Goal: Information Seeking & Learning: Learn about a topic

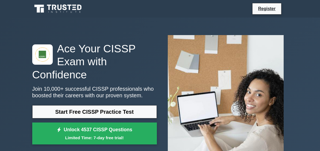
scroll to position [28, 0]
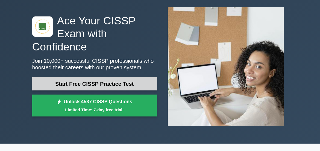
click at [102, 83] on link "Start Free CISSP Practice Test" at bounding box center [94, 83] width 125 height 13
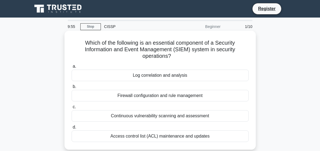
scroll to position [27, 0]
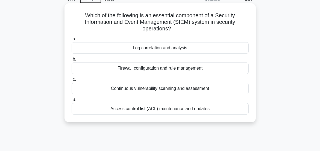
click at [174, 48] on div "Log correlation and analysis" at bounding box center [160, 47] width 177 height 11
click at [72, 41] on input "a. Log correlation and analysis" at bounding box center [72, 39] width 0 height 4
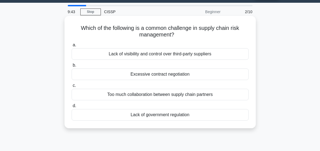
scroll to position [0, 0]
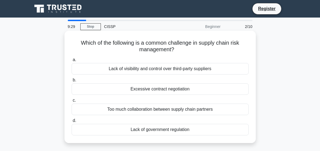
click at [164, 69] on div "Lack of visibility and control over third-party suppliers" at bounding box center [160, 68] width 177 height 11
click at [72, 62] on input "a. Lack of visibility and control over third-party suppliers" at bounding box center [72, 60] width 0 height 4
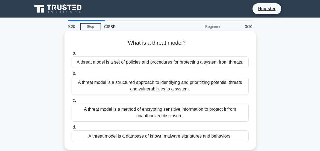
click at [165, 90] on div "A threat model is a structured approach to identifying and prioritizing potenti…" at bounding box center [160, 86] width 177 height 18
click at [72, 75] on input "b. A threat model is a structured approach to identifying and prioritizing pote…" at bounding box center [72, 74] width 0 height 4
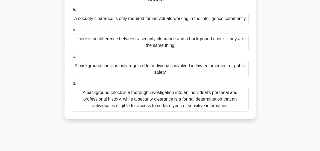
scroll to position [55, 0]
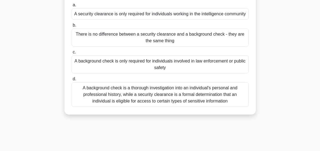
click at [156, 100] on div "A background check is a thorough investigation into an individual's personal an…" at bounding box center [160, 94] width 177 height 25
click at [72, 81] on input "d. A background check is a thorough investigation into an individual's personal…" at bounding box center [72, 79] width 0 height 4
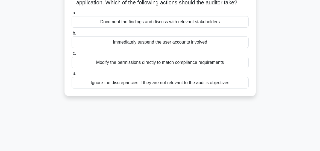
scroll to position [0, 0]
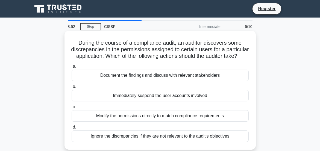
click at [159, 81] on div "Document the findings and discuss with relevant stakeholders" at bounding box center [160, 74] width 177 height 11
click at [72, 68] on input "a. Document the findings and discuss with relevant stakeholders" at bounding box center [72, 67] width 0 height 4
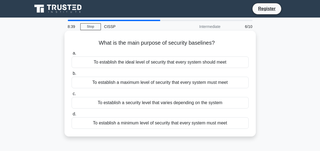
click at [144, 102] on div "To establish a security level that varies depending on the system" at bounding box center [160, 102] width 177 height 11
click at [72, 95] on input "c. To establish a security level that varies depending on the system" at bounding box center [72, 94] width 0 height 4
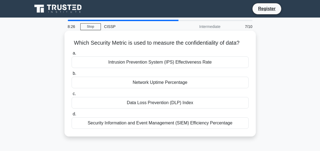
click at [156, 108] on div "Data Loss Prevention (DLP) Index" at bounding box center [160, 102] width 177 height 11
click at [72, 95] on input "c. Data Loss Prevention (DLP) Index" at bounding box center [72, 94] width 0 height 4
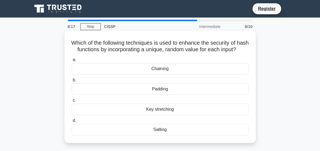
click at [162, 135] on div "Salting" at bounding box center [160, 129] width 177 height 11
click at [72, 122] on input "d. Salting" at bounding box center [72, 121] width 0 height 4
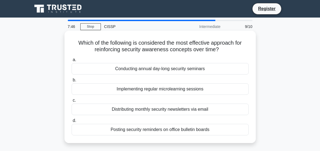
click at [159, 88] on div "Implementing regular microlearning sessions" at bounding box center [160, 88] width 177 height 11
click at [72, 82] on input "b. Implementing regular microlearning sessions" at bounding box center [72, 80] width 0 height 4
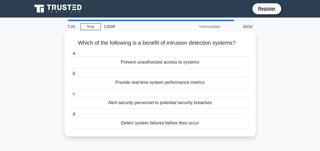
click at [153, 108] on div "Alert security personnel to potential security breaches" at bounding box center [160, 102] width 177 height 11
click at [72, 95] on input "c. Alert security personnel to potential security breaches" at bounding box center [72, 94] width 0 height 4
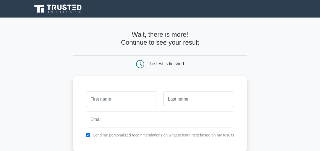
click at [132, 98] on input "text" at bounding box center [121, 99] width 71 height 16
type input "[PERSON_NAME]"
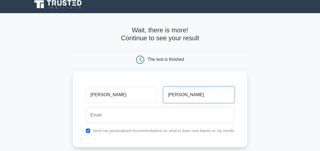
scroll to position [55, 0]
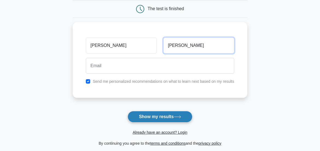
type input "[PERSON_NAME]"
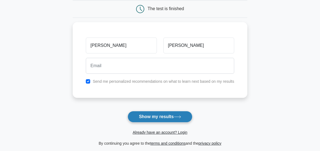
click at [164, 114] on button "Show my results" at bounding box center [160, 116] width 65 height 11
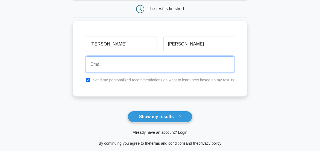
click at [135, 63] on input "email" at bounding box center [160, 64] width 149 height 16
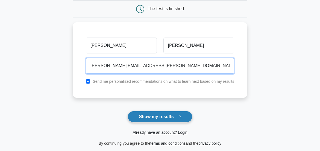
type input "bernard.beaudoin@us.af.mil"
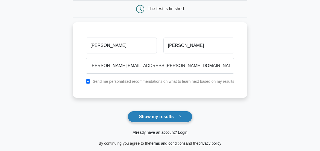
click at [160, 115] on button "Show my results" at bounding box center [160, 116] width 65 height 11
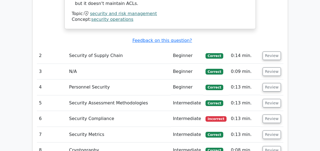
scroll to position [854, 0]
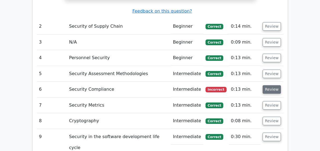
click at [271, 88] on button "Review" at bounding box center [272, 89] width 19 height 8
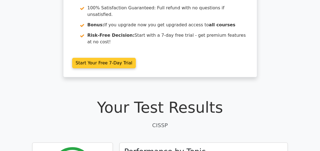
scroll to position [29, 0]
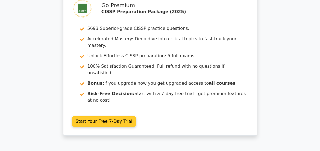
click at [102, 121] on link "Start Your Free 7-Day Trial" at bounding box center [104, 121] width 64 height 10
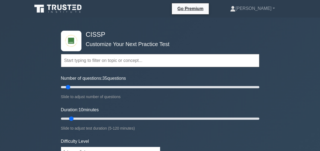
type input "35"
drag, startPoint x: 68, startPoint y: 88, endPoint x: 91, endPoint y: 86, distance: 22.9
click at [91, 86] on input "Number of questions: 35 questions" at bounding box center [160, 87] width 199 height 7
click at [81, 62] on input "text" at bounding box center [160, 60] width 199 height 13
type input "30"
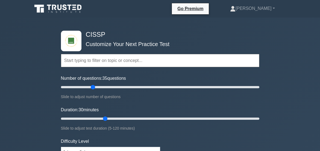
drag, startPoint x: 72, startPoint y: 119, endPoint x: 106, endPoint y: 118, distance: 33.4
click at [105, 118] on input "Duration: 30 minutes" at bounding box center [160, 118] width 199 height 7
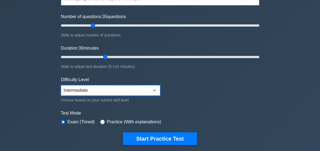
scroll to position [111, 0]
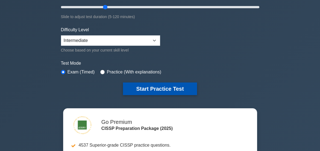
click at [164, 89] on button "Start Practice Test" at bounding box center [160, 88] width 74 height 13
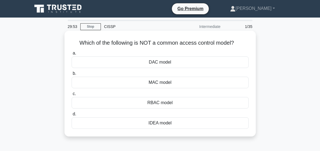
click at [167, 64] on div "DAC model" at bounding box center [160, 61] width 177 height 11
click at [154, 62] on div "DAC model" at bounding box center [160, 61] width 177 height 11
click at [72, 55] on input "a. DAC model" at bounding box center [72, 53] width 0 height 4
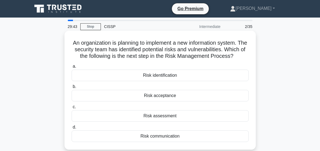
scroll to position [27, 0]
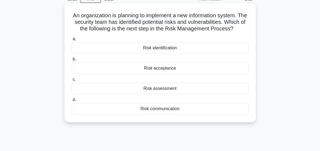
click at [169, 94] on div "Risk assessment" at bounding box center [160, 88] width 177 height 11
click at [72, 81] on input "c. Risk assessment" at bounding box center [72, 80] width 0 height 4
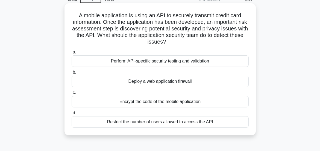
click at [156, 60] on div "Perform API-specific security testing and validation" at bounding box center [160, 60] width 177 height 11
click at [72, 54] on input "a. Perform API-specific security testing and validation" at bounding box center [72, 52] width 0 height 4
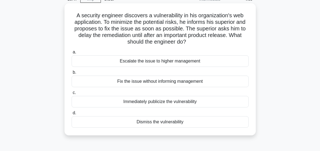
click at [169, 62] on div "Escalate the issue to higher management" at bounding box center [160, 60] width 177 height 11
click at [72, 54] on input "a. Escalate the issue to higher management" at bounding box center [72, 52] width 0 height 4
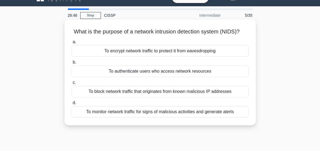
scroll to position [0, 0]
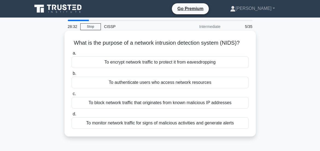
click at [158, 129] on div "To monitor network traffic for signs of malicious activities and generate alerts" at bounding box center [160, 122] width 177 height 11
click at [72, 116] on input "d. To monitor network traffic for signs of malicious activities and generate al…" at bounding box center [72, 114] width 0 height 4
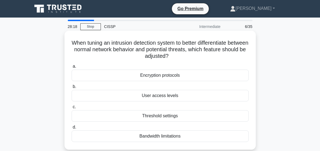
click at [159, 116] on div "Threshold settings" at bounding box center [160, 115] width 177 height 11
click at [72, 109] on input "c. Threshold settings" at bounding box center [72, 107] width 0 height 4
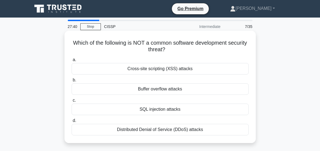
click at [158, 110] on div "SQL injection attacks" at bounding box center [160, 108] width 177 height 11
click at [72, 102] on input "c. SQL injection attacks" at bounding box center [72, 100] width 0 height 4
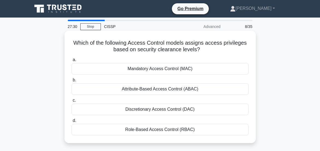
click at [156, 68] on div "Mandatory Access Control (MAC)" at bounding box center [160, 68] width 177 height 11
click at [72, 62] on input "a. Mandatory Access Control (MAC)" at bounding box center [72, 60] width 0 height 4
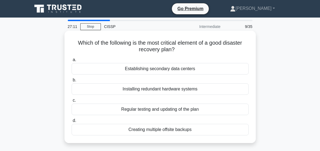
click at [147, 109] on div "Regular testing and updating of the plan" at bounding box center [160, 108] width 177 height 11
click at [72, 102] on input "c. Regular testing and updating of the plan" at bounding box center [72, 100] width 0 height 4
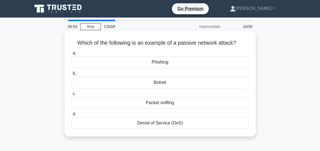
click at [156, 108] on div "Packet sniffing" at bounding box center [160, 102] width 177 height 11
click at [72, 95] on input "c. Packet sniffing" at bounding box center [72, 94] width 0 height 4
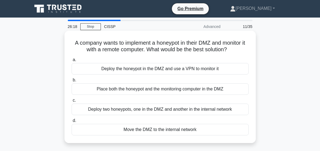
click at [139, 74] on div "Deploy the honeypot in the DMZ and use a VPN to monitor it" at bounding box center [160, 68] width 177 height 11
click at [72, 62] on input "a. Deploy the honeypot in the DMZ and use a VPN to monitor it" at bounding box center [72, 60] width 0 height 4
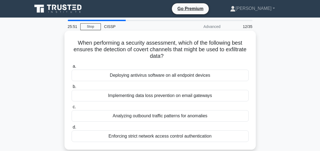
click at [164, 95] on div "Implementing data loss prevention on email gateways" at bounding box center [160, 95] width 177 height 11
click at [72, 88] on input "b. Implementing data loss prevention on email gateways" at bounding box center [72, 87] width 0 height 4
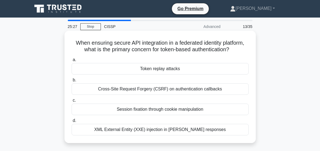
click at [153, 74] on div "Token replay attacks" at bounding box center [160, 68] width 177 height 11
click at [72, 62] on input "a. Token replay attacks" at bounding box center [72, 60] width 0 height 4
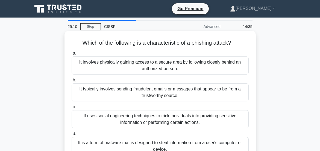
click at [161, 89] on div "It typically involves sending fraudulent emails or messages that appear to be f…" at bounding box center [160, 92] width 177 height 18
click at [72, 82] on input "b. It typically involves sending fraudulent emails or messages that appear to b…" at bounding box center [72, 80] width 0 height 4
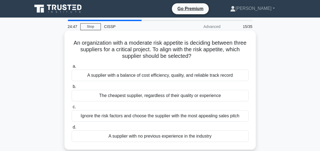
click at [156, 75] on div "A supplier with a balance of cost efficiency, quality, and reliable track record" at bounding box center [160, 74] width 177 height 11
click at [72, 68] on input "a. A supplier with a balance of cost efficiency, quality, and reliable track re…" at bounding box center [72, 67] width 0 height 4
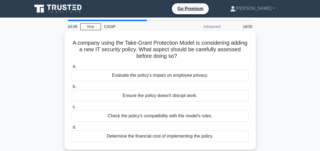
click at [154, 76] on div "Evaluate the policy's impact on employee privacy." at bounding box center [160, 74] width 177 height 11
click at [72, 68] on input "a. Evaluate the policy's impact on employee privacy." at bounding box center [72, 67] width 0 height 4
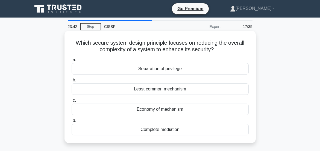
click at [162, 68] on div "Separation of privilege" at bounding box center [160, 68] width 177 height 11
click at [72, 62] on input "a. Separation of privilege" at bounding box center [72, 60] width 0 height 4
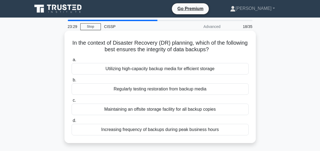
click at [162, 88] on div "Regularly testing restoration from backup media" at bounding box center [160, 88] width 177 height 11
click at [72, 82] on input "b. Regularly testing restoration from backup media" at bounding box center [72, 80] width 0 height 4
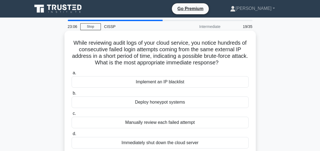
scroll to position [27, 0]
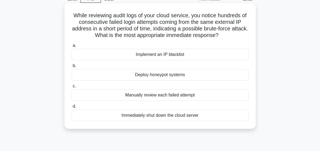
click at [152, 60] on div "Implement an IP blacklist" at bounding box center [160, 54] width 177 height 11
click at [72, 47] on input "a. Implement an IP blacklist" at bounding box center [72, 46] width 0 height 4
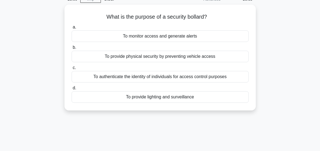
scroll to position [0, 0]
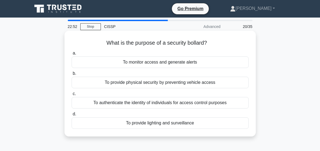
click at [157, 83] on div "To provide physical security by preventing vehicle access" at bounding box center [160, 82] width 177 height 11
click at [72, 75] on input "b. To provide physical security by preventing vehicle access" at bounding box center [72, 74] width 0 height 4
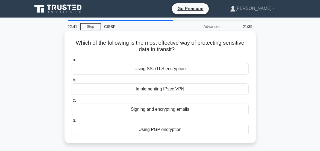
click at [155, 89] on div "Implementing IPsec VPN" at bounding box center [160, 88] width 177 height 11
click at [72, 82] on input "b. Implementing IPsec VPN" at bounding box center [72, 80] width 0 height 4
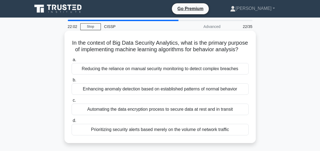
scroll to position [27, 0]
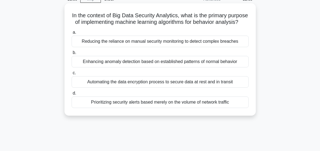
click at [150, 67] on div "Enhancing anomaly detection based on established patterns of normal behavior" at bounding box center [160, 61] width 177 height 11
click at [72, 54] on input "b. Enhancing anomaly detection based on established patterns of normal behavior" at bounding box center [72, 53] width 0 height 4
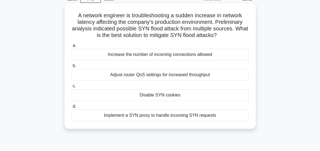
click at [155, 121] on div "Implement a SYN proxy to handle incoming SYN requests" at bounding box center [160, 114] width 177 height 11
click at [72, 108] on input "d. Implement a SYN proxy to handle incoming SYN requests" at bounding box center [72, 106] width 0 height 4
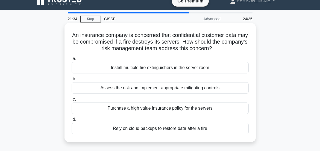
scroll to position [0, 0]
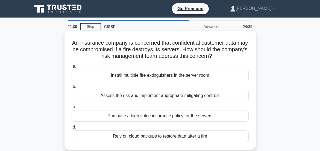
click at [165, 95] on div "Assess the risk and implement appropriate mitigating controls" at bounding box center [160, 95] width 177 height 11
click at [72, 88] on input "b. Assess the risk and implement appropriate mitigating controls" at bounding box center [72, 87] width 0 height 4
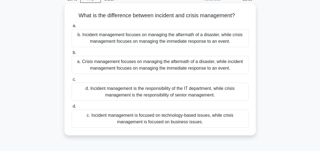
scroll to position [55, 0]
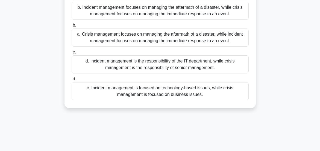
click at [157, 87] on div "c. Incident management is focused on technology-based issues, while crisis mana…" at bounding box center [160, 91] width 177 height 18
click at [72, 81] on input "d. c. Incident management is focused on technology-based issues, while crisis m…" at bounding box center [72, 79] width 0 height 4
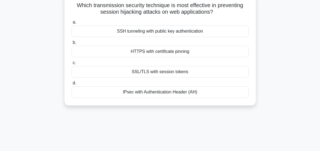
scroll to position [0, 0]
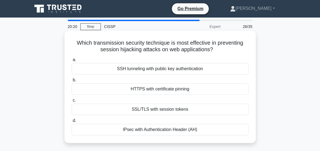
click at [168, 86] on div "HTTPS with certificate pinning" at bounding box center [160, 88] width 177 height 11
click at [72, 82] on input "b. HTTPS with certificate pinning" at bounding box center [72, 80] width 0 height 4
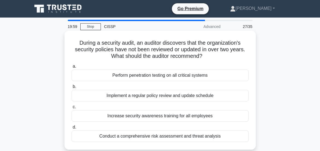
click at [148, 135] on div "Conduct a comprehensive risk assessment and threat analysis" at bounding box center [160, 135] width 177 height 11
click at [72, 129] on input "d. Conduct a comprehensive risk assessment and threat analysis" at bounding box center [72, 127] width 0 height 4
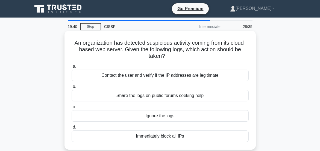
click at [144, 76] on div "Contact the user and verify if the IP addresses are legitimate" at bounding box center [160, 74] width 177 height 11
click at [72, 68] on input "a. Contact the user and verify if the IP addresses are legitimate" at bounding box center [72, 67] width 0 height 4
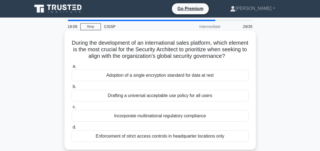
click at [159, 81] on div "Adoption of a single encryption standard for data at rest" at bounding box center [160, 74] width 177 height 11
click at [72, 68] on input "a. Adoption of a single encryption standard for data at rest" at bounding box center [72, 67] width 0 height 4
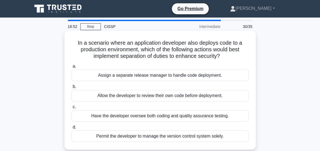
click at [153, 75] on div "Assign a separate release manager to handle code deployment." at bounding box center [160, 74] width 177 height 11
click at [72, 68] on input "a. Assign a separate release manager to handle code deployment." at bounding box center [72, 67] width 0 height 4
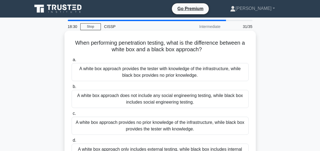
click at [147, 69] on div "A white box approach provides the tester with knowledge of the infrastructure, …" at bounding box center [160, 72] width 177 height 18
click at [72, 62] on input "a. A white box approach provides the tester with knowledge of the infrastructur…" at bounding box center [72, 60] width 0 height 4
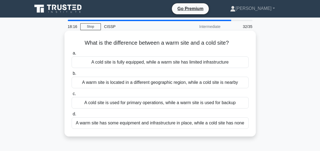
click at [142, 123] on div "A warm site has some equipment and infrastructure in place, while a cold site h…" at bounding box center [160, 122] width 177 height 11
click at [72, 116] on input "d. A warm site has some equipment and infrastructure in place, while a cold sit…" at bounding box center [72, 114] width 0 height 4
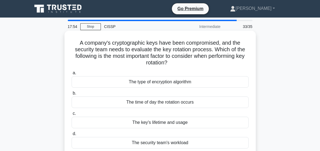
click at [155, 123] on div "The key's lifetime and usage" at bounding box center [160, 122] width 177 height 11
click at [72, 115] on input "c. The key's lifetime and usage" at bounding box center [72, 114] width 0 height 4
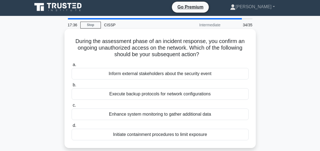
scroll to position [27, 0]
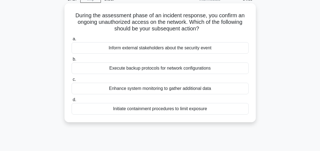
click at [143, 47] on div "Inform external stakeholders about the security event" at bounding box center [160, 47] width 177 height 11
click at [72, 41] on input "a. Inform external stakeholders about the security event" at bounding box center [72, 39] width 0 height 4
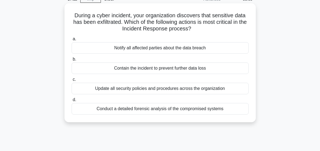
click at [146, 109] on div "Conduct a detailed forensic analysis of the compromised systems" at bounding box center [160, 108] width 177 height 11
click at [72, 101] on input "d. Conduct a detailed forensic analysis of the compromised systems" at bounding box center [72, 100] width 0 height 4
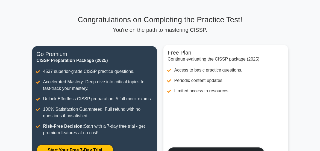
scroll to position [86, 0]
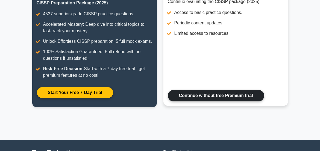
click at [233, 101] on link "Continue without free Premium trial" at bounding box center [216, 95] width 97 height 11
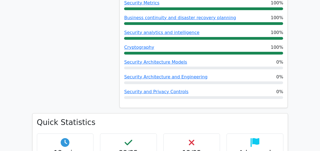
scroll to position [382, 0]
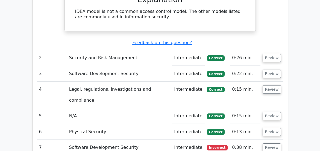
scroll to position [822, 0]
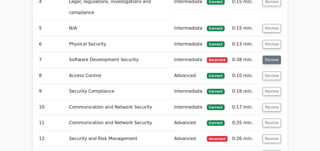
click at [270, 60] on button "Review" at bounding box center [272, 60] width 19 height 8
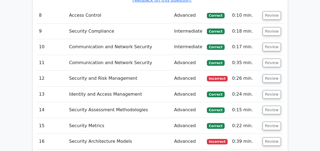
scroll to position [1106, 0]
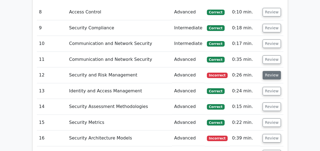
click at [268, 77] on button "Review" at bounding box center [272, 75] width 19 height 8
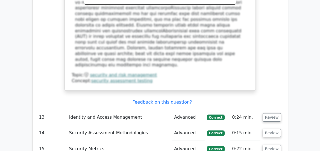
scroll to position [1452, 0]
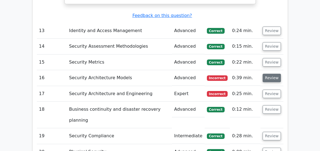
click at [269, 74] on button "Review" at bounding box center [272, 78] width 19 height 8
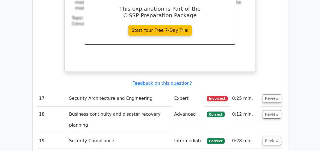
scroll to position [1703, 0]
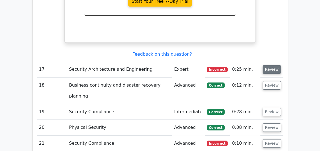
click at [272, 65] on button "Review" at bounding box center [272, 69] width 19 height 8
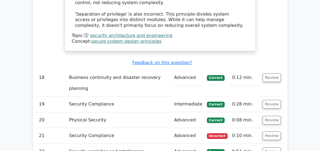
scroll to position [2076, 0]
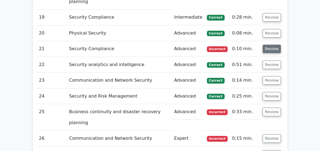
click at [270, 45] on button "Review" at bounding box center [272, 49] width 19 height 8
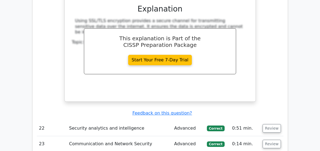
scroll to position [2327, 0]
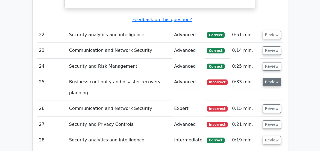
click at [266, 78] on button "Review" at bounding box center [272, 82] width 19 height 8
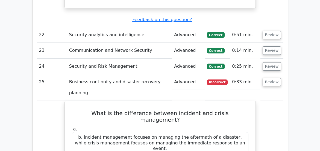
scroll to position [2398, 0]
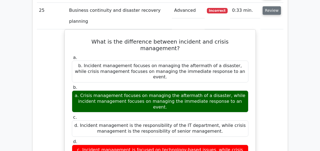
click at [269, 6] on button "Review" at bounding box center [272, 10] width 19 height 8
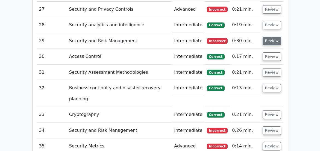
scroll to position [2413, 0]
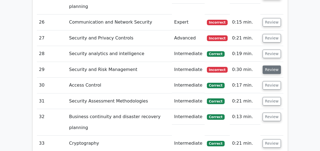
click at [268, 65] on button "Review" at bounding box center [272, 69] width 19 height 8
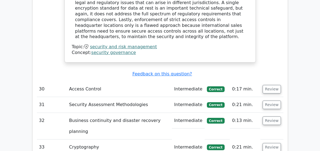
scroll to position [2763, 0]
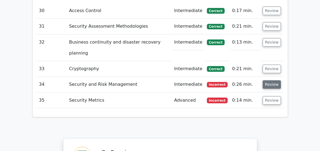
click at [269, 80] on button "Review" at bounding box center [272, 84] width 19 height 8
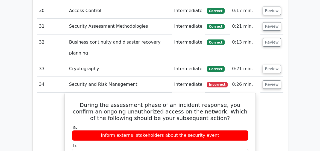
scroll to position [2824, 0]
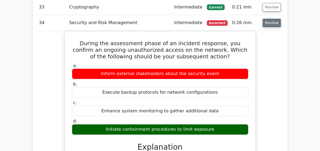
click at [270, 19] on button "Review" at bounding box center [272, 23] width 19 height 8
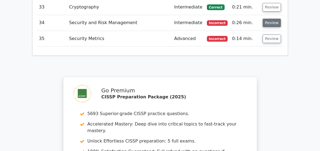
click at [270, 19] on button "Review" at bounding box center [272, 23] width 19 height 8
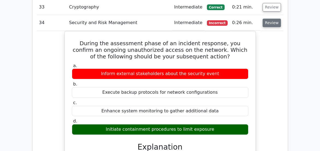
click at [270, 19] on button "Review" at bounding box center [272, 23] width 19 height 8
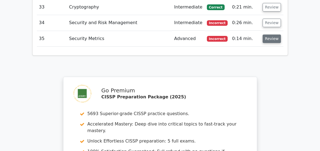
click at [270, 34] on button "Review" at bounding box center [272, 38] width 19 height 8
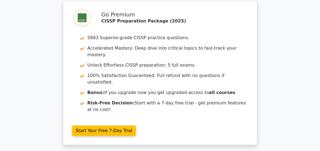
scroll to position [3326, 0]
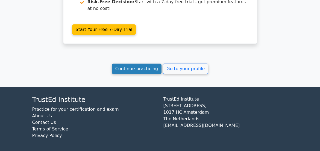
click at [140, 66] on link "Continue practicing" at bounding box center [137, 68] width 50 height 10
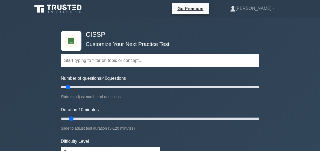
type input "40"
drag, startPoint x: 67, startPoint y: 88, endPoint x: 97, endPoint y: 90, distance: 29.6
click at [96, 89] on input "Number of questions: 40 questions" at bounding box center [160, 87] width 199 height 7
type input "20"
drag, startPoint x: 71, startPoint y: 119, endPoint x: 86, endPoint y: 119, distance: 15.3
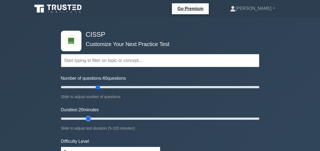
click at [86, 119] on input "Duration: 20 minutes" at bounding box center [160, 118] width 199 height 7
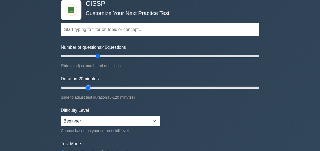
scroll to position [56, 0]
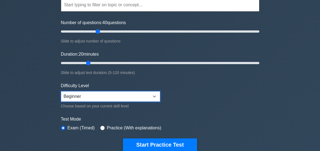
select select "intermediate"
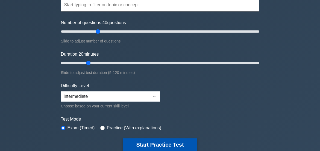
click at [164, 144] on button "Start Practice Test" at bounding box center [160, 144] width 74 height 13
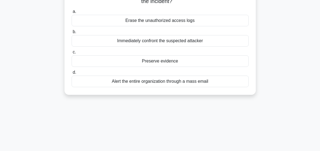
scroll to position [27, 0]
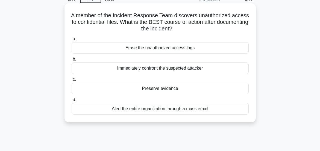
click at [165, 88] on div "Preserve evidence" at bounding box center [160, 88] width 177 height 11
click at [72, 81] on input "c. Preserve evidence" at bounding box center [72, 80] width 0 height 4
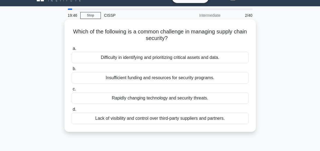
scroll to position [0, 0]
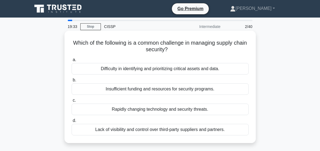
click at [169, 129] on div "Lack of visibility and control over third-party suppliers and partners." at bounding box center [160, 129] width 177 height 11
click at [72, 122] on input "d. Lack of visibility and control over third-party suppliers and partners." at bounding box center [72, 121] width 0 height 4
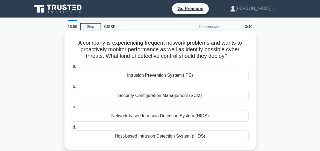
click at [158, 117] on div "Network-based Intrusion Detection System (NIDS)" at bounding box center [160, 115] width 177 height 11
click at [72, 109] on input "c. Network-based Intrusion Detection System (NIDS)" at bounding box center [72, 107] width 0 height 4
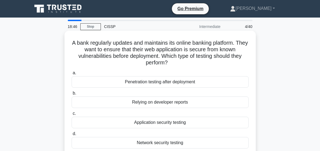
scroll to position [27, 0]
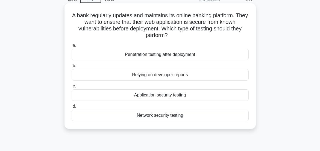
click at [150, 95] on div "Application security testing" at bounding box center [160, 94] width 177 height 11
click at [72, 88] on input "c. Application security testing" at bounding box center [72, 86] width 0 height 4
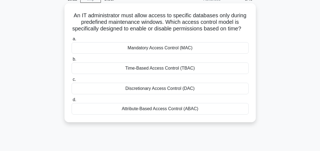
click at [155, 73] on div "Time-Based Access Control (TBAC)" at bounding box center [160, 67] width 177 height 11
click at [72, 61] on input "b. Time-Based Access Control (TBAC)" at bounding box center [72, 59] width 0 height 4
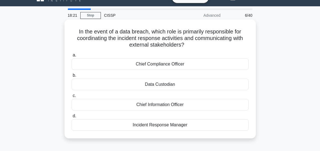
scroll to position [0, 0]
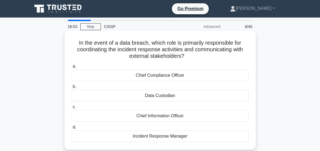
click at [159, 116] on div "Chief Information Officer" at bounding box center [160, 115] width 177 height 11
click at [72, 109] on input "c. Chief Information Officer" at bounding box center [72, 107] width 0 height 4
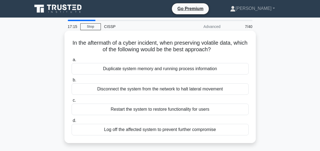
click at [150, 90] on div "Disconnect the system from the network to halt lateral movement" at bounding box center [160, 88] width 177 height 11
click at [72, 82] on input "b. Disconnect the system from the network to halt lateral movement" at bounding box center [72, 80] width 0 height 4
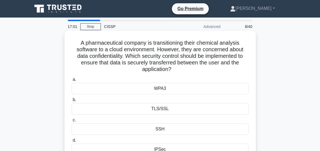
scroll to position [27, 0]
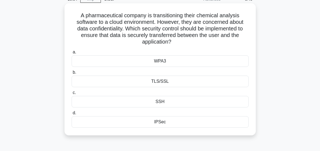
click at [160, 81] on div "TLS/SSL" at bounding box center [160, 80] width 177 height 11
click at [72, 74] on input "b. TLS/SSL" at bounding box center [72, 73] width 0 height 4
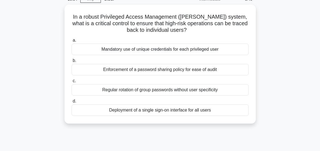
scroll to position [0, 0]
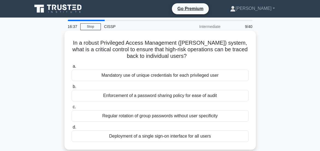
click at [153, 75] on div "Mandatory use of unique credentials for each privileged user" at bounding box center [160, 74] width 177 height 11
click at [72, 68] on input "a. Mandatory use of unique credentials for each privileged user" at bounding box center [72, 67] width 0 height 4
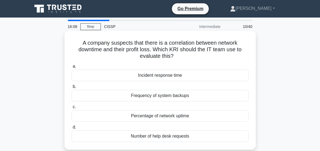
click at [171, 115] on div "Percentage of network uptime" at bounding box center [160, 115] width 177 height 11
click at [72, 109] on input "c. Percentage of network uptime" at bounding box center [72, 107] width 0 height 4
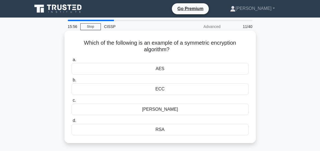
click at [162, 110] on div "Diffie-Hellman" at bounding box center [160, 108] width 177 height 11
click at [72, 102] on input "c. Diffie-Hellman" at bounding box center [72, 100] width 0 height 4
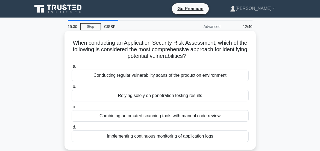
click at [155, 116] on div "Combining automated scanning tools with manual code review" at bounding box center [160, 115] width 177 height 11
click at [72, 109] on input "c. Combining automated scanning tools with manual code review" at bounding box center [72, 107] width 0 height 4
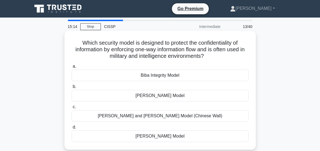
click at [162, 95] on div "Bell-LaPadula Model" at bounding box center [160, 95] width 177 height 11
click at [72, 88] on input "b. Bell-LaPadula Model" at bounding box center [72, 87] width 0 height 4
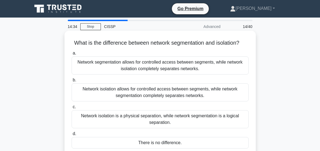
scroll to position [27, 0]
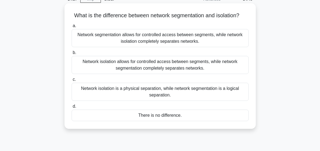
click at [150, 42] on div "Network segmentation allows for controlled access between segments, while netwo…" at bounding box center [160, 38] width 177 height 18
click at [72, 28] on input "a. Network segmentation allows for controlled access between segments, while ne…" at bounding box center [72, 26] width 0 height 4
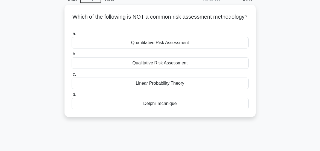
scroll to position [0, 0]
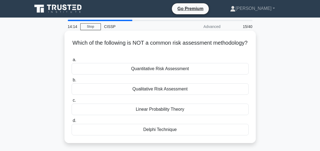
click at [168, 129] on div "Delphi Technique" at bounding box center [160, 129] width 177 height 11
click at [72, 122] on input "d. Delphi Technique" at bounding box center [72, 121] width 0 height 4
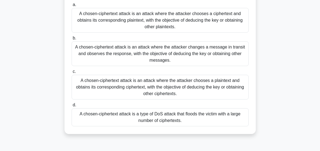
scroll to position [55, 0]
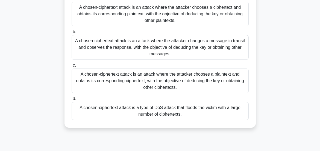
click at [161, 110] on div "A chosen-ciphertext attack is a type of DoS attack that floods the victim with …" at bounding box center [160, 111] width 177 height 18
click at [72, 100] on input "d. A chosen-ciphertext attack is a type of DoS attack that floods the victim wi…" at bounding box center [72, 99] width 0 height 4
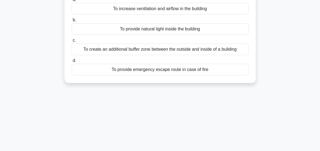
scroll to position [0, 0]
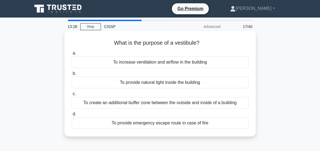
click at [182, 101] on div "To create an additional buffer zone between the outside and inside of a building" at bounding box center [160, 102] width 177 height 11
click at [72, 95] on input "c. To create an additional buffer zone between the outside and inside of a buil…" at bounding box center [72, 94] width 0 height 4
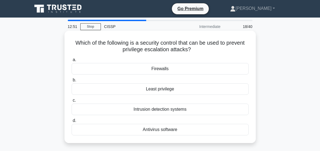
click at [162, 89] on div "Least privilege" at bounding box center [160, 88] width 177 height 11
click at [72, 82] on input "b. Least privilege" at bounding box center [72, 80] width 0 height 4
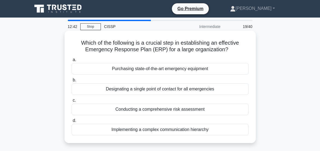
click at [153, 109] on div "Conducting a comprehensive risk assessment" at bounding box center [160, 108] width 177 height 11
click at [72, 102] on input "c. Conducting a comprehensive risk assessment" at bounding box center [72, 100] width 0 height 4
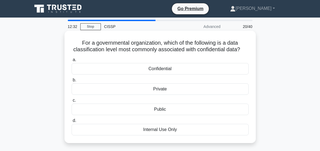
click at [162, 74] on div "Confidential" at bounding box center [160, 68] width 177 height 11
click at [72, 62] on input "a. Confidential" at bounding box center [72, 60] width 0 height 4
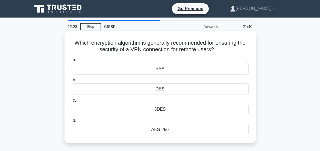
click at [163, 127] on div "AES-256" at bounding box center [160, 129] width 177 height 11
click at [72, 122] on input "d. AES-256" at bounding box center [72, 121] width 0 height 4
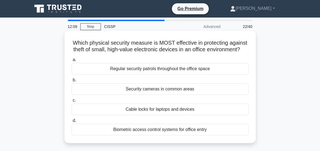
click at [165, 115] on div "Cable locks for laptops and devices" at bounding box center [160, 108] width 177 height 11
click at [72, 102] on input "c. Cable locks for laptops and devices" at bounding box center [72, 100] width 0 height 4
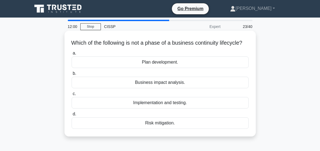
click at [163, 108] on div "Implementation and testing." at bounding box center [160, 102] width 177 height 11
click at [72, 95] on input "c. Implementation and testing." at bounding box center [72, 94] width 0 height 4
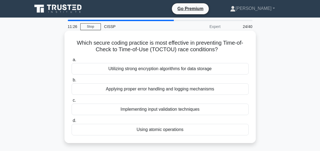
click at [161, 127] on div "Using atomic operations" at bounding box center [160, 129] width 177 height 11
click at [72, 122] on input "d. Using atomic operations" at bounding box center [72, 121] width 0 height 4
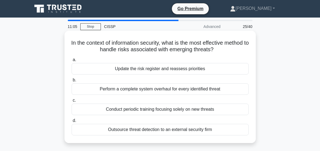
click at [147, 68] on div "Update the risk register and reassess priorities" at bounding box center [160, 68] width 177 height 11
click at [72, 62] on input "a. Update the risk register and reassess priorities" at bounding box center [72, 60] width 0 height 4
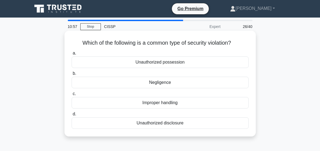
click at [169, 122] on div "Unauthorized disclosure" at bounding box center [160, 122] width 177 height 11
click at [72, 116] on input "d. Unauthorized disclosure" at bounding box center [72, 114] width 0 height 4
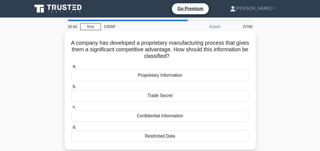
click at [156, 75] on div "Proprietary Information" at bounding box center [160, 74] width 177 height 11
click at [72, 68] on input "a. Proprietary Information" at bounding box center [72, 67] width 0 height 4
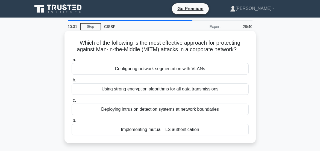
click at [161, 135] on div "Implementing mutual TLS authentication" at bounding box center [160, 129] width 177 height 11
click at [72, 122] on input "d. Implementing mutual TLS authentication" at bounding box center [72, 121] width 0 height 4
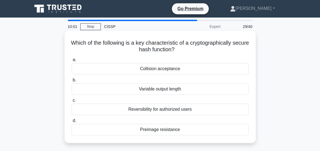
click at [174, 90] on div "Variable output length" at bounding box center [160, 88] width 177 height 11
click at [72, 82] on input "b. Variable output length" at bounding box center [72, 80] width 0 height 4
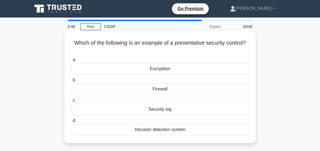
click at [161, 89] on div "Firewall" at bounding box center [160, 88] width 177 height 11
click at [72, 82] on input "b. Firewall" at bounding box center [72, 80] width 0 height 4
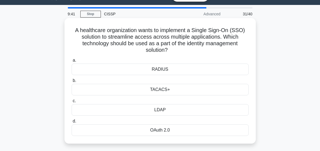
scroll to position [27, 0]
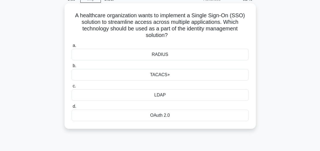
click at [160, 115] on div "OAuth 2.0" at bounding box center [160, 114] width 177 height 11
click at [72, 108] on input "d. OAuth 2.0" at bounding box center [72, 106] width 0 height 4
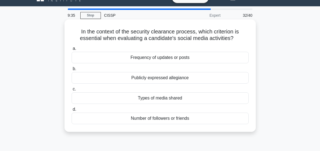
scroll to position [0, 0]
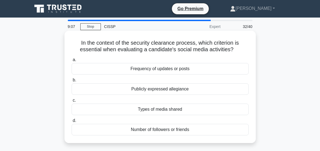
click at [164, 88] on div "Publicly expressed allegiance" at bounding box center [160, 88] width 177 height 11
click at [72, 82] on input "b. Publicly expressed allegiance" at bounding box center [72, 80] width 0 height 4
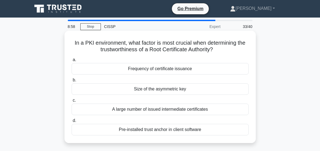
click at [164, 130] on div "Pre-installed trust anchor in client software" at bounding box center [160, 129] width 177 height 11
click at [72, 122] on input "d. Pre-installed trust anchor in client software" at bounding box center [72, 121] width 0 height 4
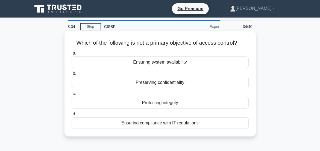
click at [160, 107] on div "Protecting integrity" at bounding box center [160, 102] width 177 height 11
click at [72, 95] on input "c. Protecting integrity" at bounding box center [72, 94] width 0 height 4
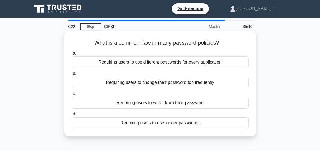
click at [159, 103] on div "Requiring users to write down their password" at bounding box center [160, 102] width 177 height 11
click at [72, 95] on input "c. Requiring users to write down their password" at bounding box center [72, 94] width 0 height 4
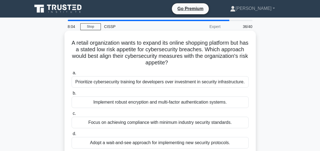
click at [158, 108] on div "Implement robust encryption and multi-factor authentication systems." at bounding box center [160, 101] width 177 height 11
click at [72, 95] on input "b. Implement robust encryption and multi-factor authentication systems." at bounding box center [72, 93] width 0 height 4
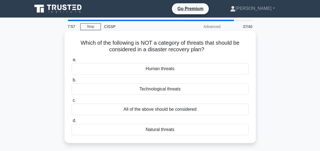
click at [172, 130] on div "Natural threats" at bounding box center [160, 129] width 177 height 11
click at [72, 122] on input "d. Natural threats" at bounding box center [72, 121] width 0 height 4
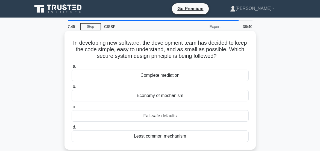
click at [156, 96] on div "Economy of mechanism" at bounding box center [160, 95] width 177 height 11
click at [72, 88] on input "b. Economy of mechanism" at bounding box center [72, 87] width 0 height 4
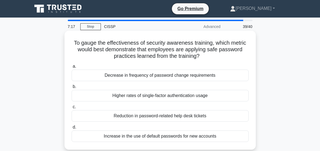
click at [155, 116] on div "Reduction in password-related help desk tickets" at bounding box center [160, 115] width 177 height 11
click at [72, 109] on input "c. Reduction in password-related help desk tickets" at bounding box center [72, 107] width 0 height 4
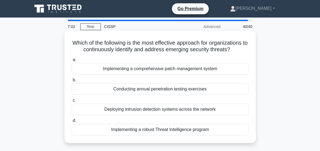
click at [164, 135] on div "Implementing a robust Threat Intelligence program" at bounding box center [160, 129] width 177 height 11
click at [72, 122] on input "d. Implementing a robust Threat Intelligence program" at bounding box center [72, 121] width 0 height 4
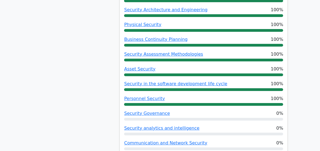
scroll to position [403, 0]
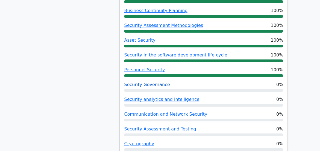
click at [151, 86] on link "Security Governance" at bounding box center [147, 84] width 46 height 5
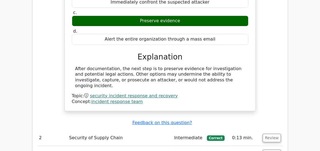
scroll to position [895, 0]
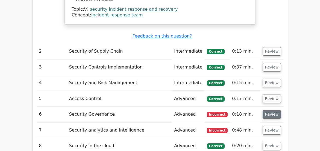
click at [271, 114] on button "Review" at bounding box center [272, 114] width 19 height 8
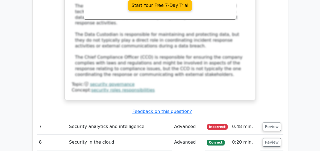
scroll to position [1207, 0]
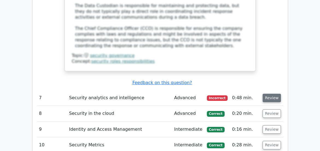
click at [269, 100] on button "Review" at bounding box center [272, 98] width 19 height 8
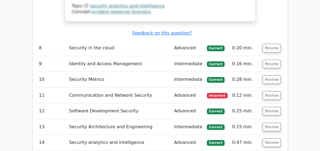
scroll to position [1523, 0]
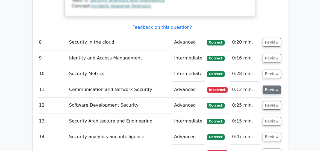
click at [265, 90] on button "Review" at bounding box center [272, 89] width 19 height 8
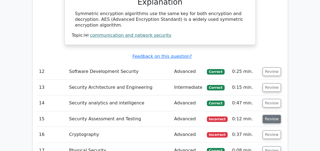
scroll to position [1781, 0]
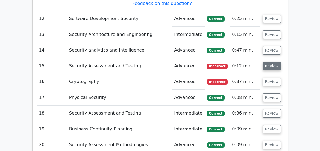
click at [269, 65] on button "Review" at bounding box center [272, 66] width 19 height 8
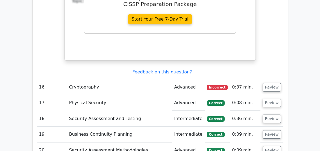
scroll to position [2031, 0]
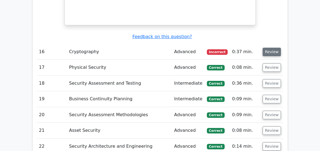
click at [270, 49] on button "Review" at bounding box center [272, 52] width 19 height 8
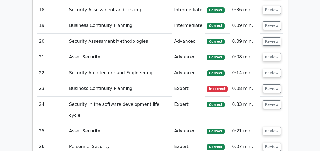
scroll to position [2395, 0]
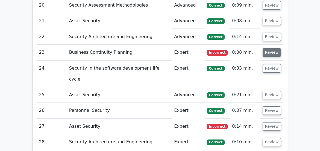
click at [269, 53] on button "Review" at bounding box center [272, 52] width 19 height 8
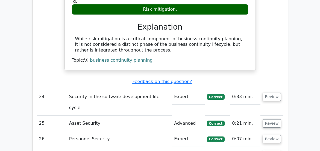
scroll to position [2594, 0]
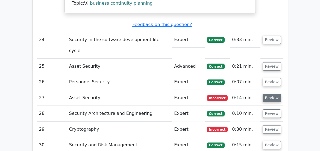
click at [271, 100] on button "Review" at bounding box center [272, 98] width 19 height 8
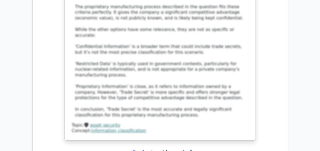
scroll to position [2969, 0]
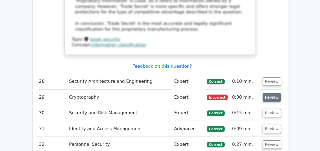
click at [275, 97] on button "Review" at bounding box center [272, 97] width 19 height 8
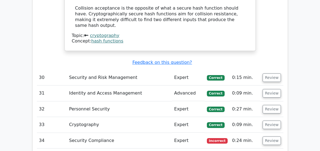
scroll to position [3398, 0]
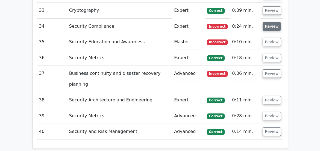
click at [270, 25] on button "Review" at bounding box center [272, 26] width 19 height 8
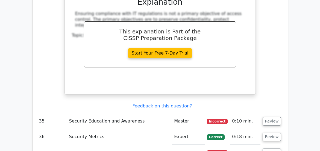
scroll to position [3625, 0]
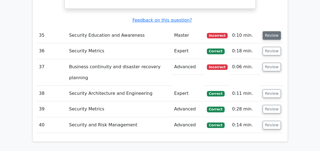
click at [272, 37] on button "Review" at bounding box center [272, 35] width 19 height 8
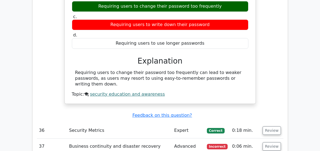
scroll to position [3796, 0]
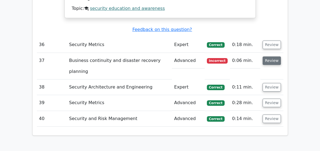
click at [275, 58] on button "Review" at bounding box center [272, 60] width 19 height 8
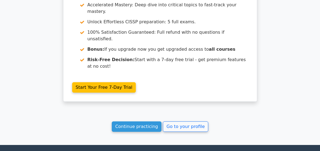
scroll to position [4244, 0]
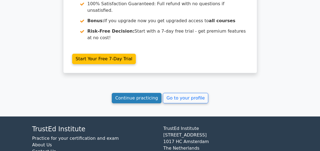
click at [143, 100] on link "Continue practicing" at bounding box center [137, 98] width 50 height 10
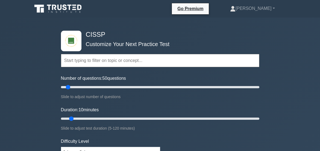
type input "50"
drag, startPoint x: 66, startPoint y: 85, endPoint x: 109, endPoint y: 84, distance: 43.0
click at [109, 84] on input "Number of questions: 50 questions" at bounding box center [160, 87] width 199 height 7
type input "25"
drag, startPoint x: 72, startPoint y: 119, endPoint x: 98, endPoint y: 120, distance: 26.0
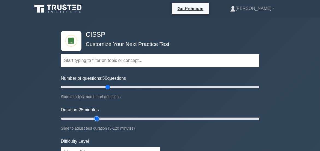
click at [97, 120] on input "Duration: 25 minutes" at bounding box center [160, 118] width 199 height 7
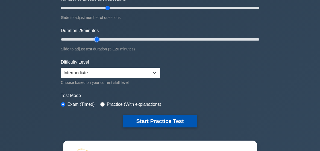
scroll to position [111, 0]
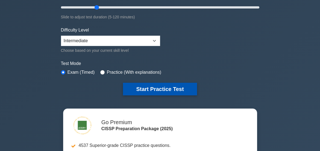
click at [159, 88] on button "Start Practice Test" at bounding box center [160, 89] width 74 height 13
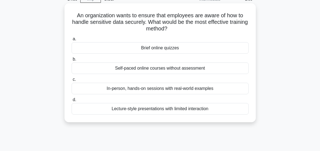
click at [166, 110] on div "Lecture-style presentations with limited interaction" at bounding box center [160, 108] width 177 height 11
click at [72, 101] on input "d. Lecture-style presentations with limited interaction" at bounding box center [72, 100] width 0 height 4
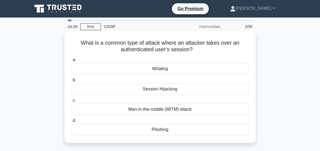
click at [171, 90] on div "Session Hijacking" at bounding box center [160, 88] width 177 height 11
click at [72, 82] on input "b. Session Hijacking" at bounding box center [72, 80] width 0 height 4
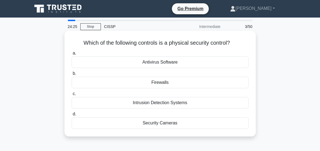
click at [173, 123] on div "Security Cameras" at bounding box center [160, 122] width 177 height 11
click at [72, 116] on input "d. Security Cameras" at bounding box center [72, 114] width 0 height 4
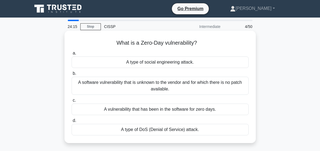
click at [171, 83] on div "A software vulnerability that is unknown to the vendor and for which there is n…" at bounding box center [160, 86] width 177 height 18
click at [120, 83] on div "A software vulnerability that is unknown to the vendor and for which there is n…" at bounding box center [160, 86] width 177 height 18
click at [72, 75] on input "b. A software vulnerability that is unknown to the vendor and for which there i…" at bounding box center [72, 74] width 0 height 4
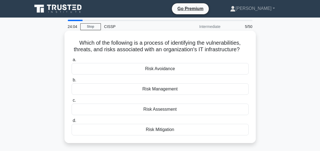
click at [163, 115] on div "Risk Assessment" at bounding box center [160, 108] width 177 height 11
click at [72, 102] on input "c. Risk Assessment" at bounding box center [72, 100] width 0 height 4
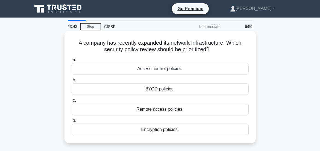
click at [158, 68] on div "Access control policies." at bounding box center [160, 68] width 177 height 11
click at [72, 62] on input "a. Access control policies." at bounding box center [72, 60] width 0 height 4
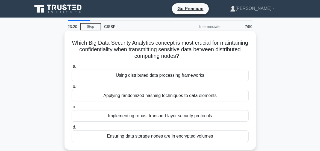
click at [158, 115] on div "Implementing robust transport layer security protocols" at bounding box center [160, 115] width 177 height 11
click at [72, 109] on input "c. Implementing robust transport layer security protocols" at bounding box center [72, 107] width 0 height 4
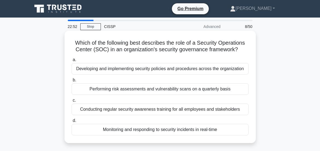
click at [156, 135] on div "Monitoring and responding to security incidents in real-time" at bounding box center [160, 129] width 177 height 11
click at [72, 122] on input "d. Monitoring and responding to security incidents in real-time" at bounding box center [72, 121] width 0 height 4
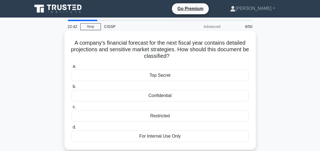
scroll to position [27, 0]
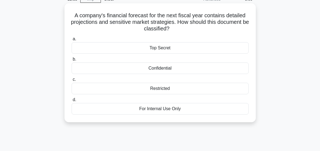
click at [163, 88] on div "Restricted" at bounding box center [160, 88] width 177 height 11
click at [72, 81] on input "c. Restricted" at bounding box center [72, 80] width 0 height 4
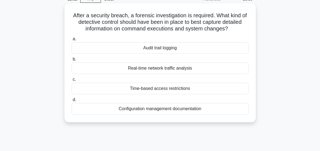
scroll to position [0, 0]
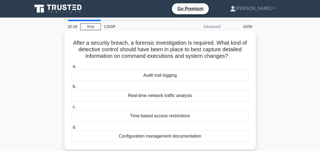
click at [158, 81] on div "Audit trail logging" at bounding box center [160, 74] width 177 height 11
click at [72, 68] on input "a. Audit trail logging" at bounding box center [72, 67] width 0 height 4
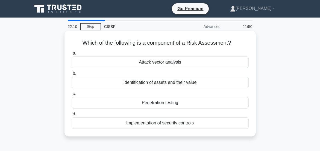
click at [160, 82] on div "Identification of assets and their value" at bounding box center [160, 82] width 177 height 11
click at [72, 75] on input "b. Identification of assets and their value" at bounding box center [72, 74] width 0 height 4
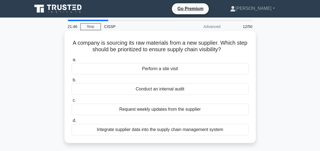
click at [160, 129] on div "Integrate supplier data into the supply chain management system" at bounding box center [160, 129] width 177 height 11
click at [72, 122] on input "d. Integrate supplier data into the supply chain management system" at bounding box center [72, 121] width 0 height 4
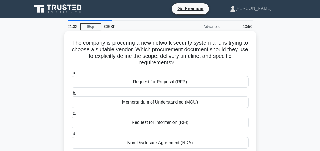
scroll to position [27, 0]
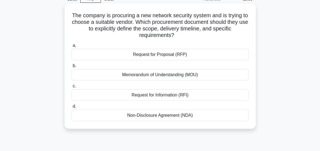
click at [169, 54] on div "Request for Proposal (RFP)" at bounding box center [160, 54] width 177 height 11
click at [72, 47] on input "a. Request for Proposal (RFP)" at bounding box center [72, 46] width 0 height 4
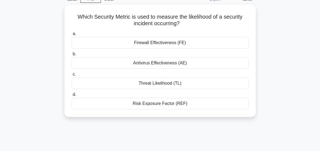
scroll to position [0, 0]
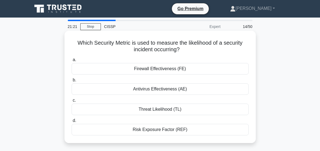
click at [159, 108] on div "Threat Likelihood (TL)" at bounding box center [160, 108] width 177 height 11
click at [72, 102] on input "c. Threat Likelihood (TL)" at bounding box center [72, 100] width 0 height 4
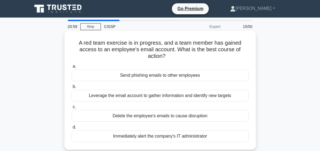
click at [151, 96] on div "Leverage the email account to gather information and identify new targets" at bounding box center [160, 95] width 177 height 11
click at [72, 88] on input "b. Leverage the email account to gather information and identify new targets" at bounding box center [72, 87] width 0 height 4
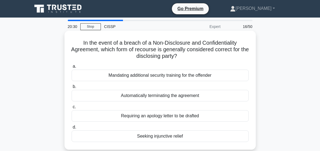
click at [161, 75] on div "Mandating additional security training for the offender" at bounding box center [160, 74] width 177 height 11
click at [72, 68] on input "a. Mandating additional security training for the offender" at bounding box center [72, 67] width 0 height 4
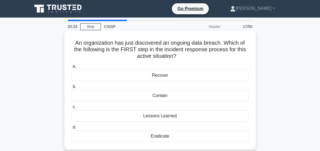
click at [162, 96] on div "Contain" at bounding box center [160, 95] width 177 height 11
click at [72, 88] on input "b. Contain" at bounding box center [72, 87] width 0 height 4
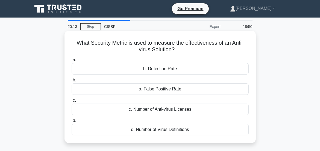
click at [163, 69] on div "b. Detection Rate" at bounding box center [160, 68] width 177 height 11
click at [72, 62] on input "a. b. Detection Rate" at bounding box center [72, 60] width 0 height 4
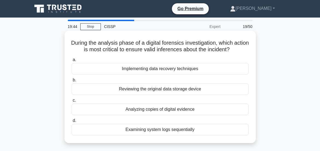
click at [173, 115] on div "Analyzing copies of digital evidence" at bounding box center [160, 108] width 177 height 11
click at [72, 102] on input "c. Analyzing copies of digital evidence" at bounding box center [72, 100] width 0 height 4
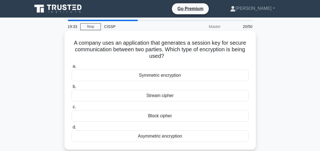
click at [157, 77] on div "Symmetric encryption" at bounding box center [160, 74] width 177 height 11
click at [72, 68] on input "a. Symmetric encryption" at bounding box center [72, 67] width 0 height 4
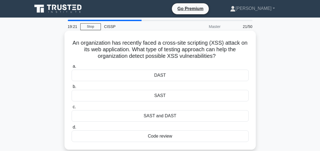
drag, startPoint x: 150, startPoint y: 116, endPoint x: 155, endPoint y: 115, distance: 4.5
click at [155, 115] on div "SAST and DAST" at bounding box center [160, 115] width 177 height 11
click at [72, 109] on input "c. SAST and DAST" at bounding box center [72, 107] width 0 height 4
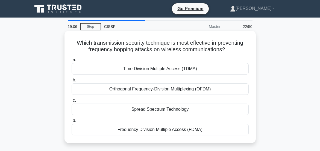
click at [163, 95] on div "Orthogonal Frequency-Division Multiplexing (OFDM)" at bounding box center [160, 88] width 177 height 11
click at [72, 82] on input "b. Orthogonal Frequency-Division Multiplexing (OFDM)" at bounding box center [72, 80] width 0 height 4
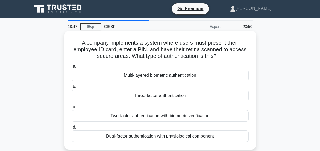
click at [168, 116] on div "Two-factor authentication with biometric verification" at bounding box center [160, 115] width 177 height 11
click at [72, 109] on input "c. Two-factor authentication with biometric verification" at bounding box center [72, 107] width 0 height 4
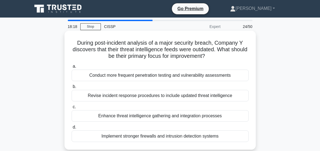
click at [165, 118] on div "Enhance threat intelligence gathering and integration processes" at bounding box center [160, 115] width 177 height 11
drag, startPoint x: 140, startPoint y: 118, endPoint x: 137, endPoint y: 118, distance: 3.1
click at [136, 117] on div "Enhance threat intelligence gathering and integration processes" at bounding box center [160, 115] width 177 height 11
click at [72, 109] on input "c. Enhance threat intelligence gathering and integration processes" at bounding box center [72, 107] width 0 height 4
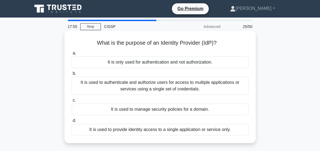
click at [174, 83] on div "It is used to authenticate and authorize users for access to multiple applicati…" at bounding box center [160, 86] width 177 height 18
click at [72, 75] on input "b. It is used to authenticate and authorize users for access to multiple applic…" at bounding box center [72, 74] width 0 height 4
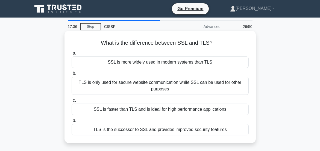
click at [166, 128] on div "TLS is the successor to SSL and provides improved security features" at bounding box center [160, 129] width 177 height 11
click at [72, 122] on input "d. TLS is the successor to SSL and provides improved security features" at bounding box center [72, 121] width 0 height 4
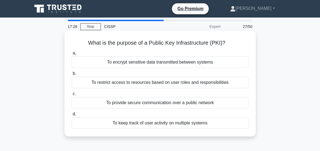
click at [160, 103] on div "To provide secure communication over a public network" at bounding box center [160, 102] width 177 height 11
click at [72, 95] on input "c. To provide secure communication over a public network" at bounding box center [72, 94] width 0 height 4
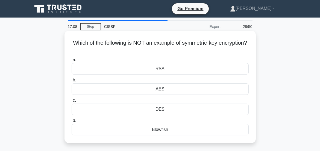
click at [158, 69] on div "RSA" at bounding box center [160, 68] width 177 height 11
click at [72, 62] on input "a. RSA" at bounding box center [72, 60] width 0 height 4
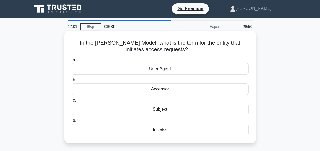
click at [161, 130] on div "Initiator" at bounding box center [160, 129] width 177 height 11
click at [72, 122] on input "d. Initiator" at bounding box center [72, 121] width 0 height 4
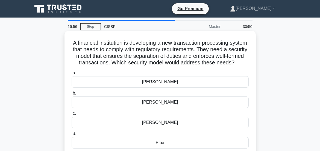
scroll to position [27, 0]
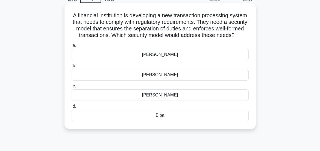
click at [161, 101] on div "Bell-LaPadula" at bounding box center [160, 94] width 177 height 11
click at [72, 88] on input "c. Bell-LaPadula" at bounding box center [72, 86] width 0 height 4
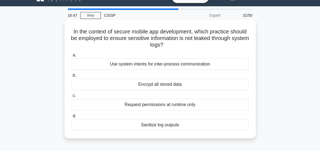
scroll to position [0, 0]
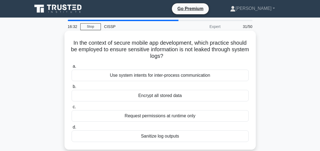
click at [168, 95] on div "Encrypt all stored data" at bounding box center [160, 95] width 177 height 11
click at [72, 88] on input "b. Encrypt all stored data" at bounding box center [72, 87] width 0 height 4
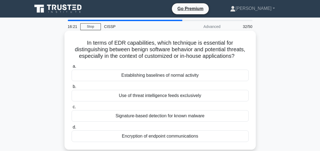
click at [159, 81] on div "Establishing baselines of normal activity" at bounding box center [160, 74] width 177 height 11
click at [72, 68] on input "a. Establishing baselines of normal activity" at bounding box center [72, 67] width 0 height 4
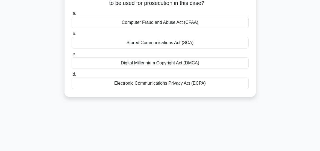
scroll to position [27, 0]
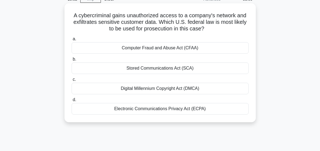
click at [161, 46] on div "Computer Fraud and Abuse Act (CFAA)" at bounding box center [160, 47] width 177 height 11
click at [72, 41] on input "a. Computer Fraud and Abuse Act (CFAA)" at bounding box center [72, 39] width 0 height 4
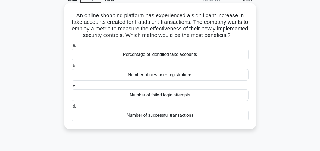
click at [162, 60] on div "Percentage of identified fake accounts" at bounding box center [160, 54] width 177 height 11
click at [72, 47] on input "a. Percentage of identified fake accounts" at bounding box center [72, 46] width 0 height 4
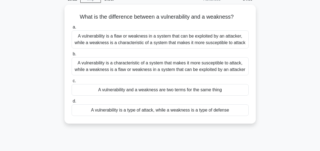
scroll to position [0, 0]
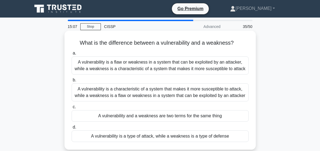
click at [165, 121] on div "A vulnerability and a weakness are two terms for the same thing" at bounding box center [160, 115] width 177 height 11
click at [72, 109] on input "c. A vulnerability and a weakness are two terms for the same thing" at bounding box center [72, 107] width 0 height 4
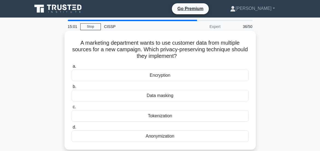
scroll to position [55, 0]
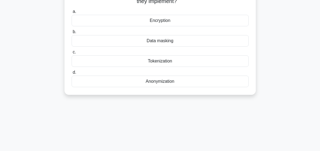
click at [167, 82] on div "Anonymization" at bounding box center [160, 80] width 177 height 11
click at [72, 74] on input "d. Anonymization" at bounding box center [72, 73] width 0 height 4
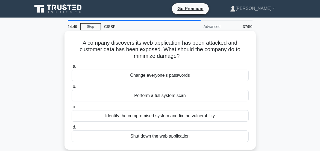
scroll to position [27, 0]
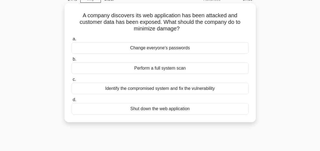
click at [168, 89] on div "Identify the compromised system and fix the vulnerability" at bounding box center [160, 88] width 177 height 11
click at [72, 81] on input "c. Identify the compromised system and fix the vulnerability" at bounding box center [72, 80] width 0 height 4
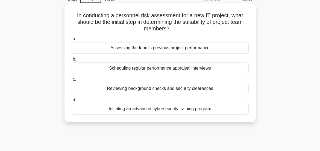
click at [148, 48] on div "Assessing the team's previous project performance" at bounding box center [160, 47] width 177 height 11
click at [72, 41] on input "a. Assessing the team's previous project performance" at bounding box center [72, 39] width 0 height 4
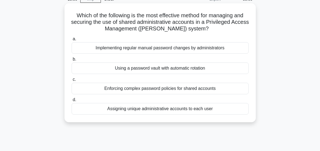
click at [174, 109] on div "Assigning unique administrative accounts to each user" at bounding box center [160, 108] width 177 height 11
click at [72, 101] on input "d. Assigning unique administrative accounts to each user" at bounding box center [72, 100] width 0 height 4
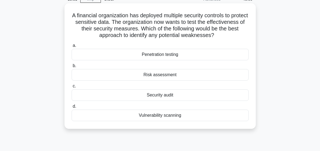
click at [153, 60] on div "Penetration testing" at bounding box center [160, 54] width 177 height 11
click at [72, 47] on input "a. Penetration testing" at bounding box center [72, 46] width 0 height 4
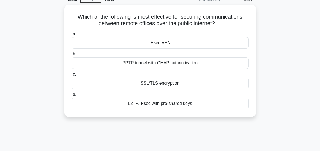
scroll to position [0, 0]
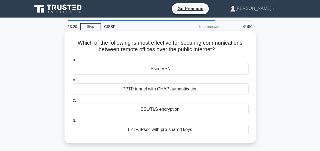
click at [156, 115] on div "SSL/TLS encryption" at bounding box center [160, 108] width 177 height 11
click at [72, 102] on input "c. SSL/TLS encryption" at bounding box center [72, 100] width 0 height 4
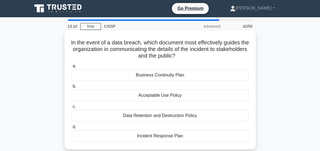
scroll to position [27, 0]
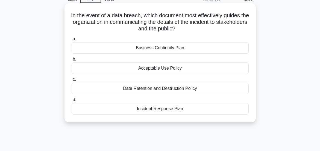
click at [165, 108] on div "Incident Response Plan" at bounding box center [160, 108] width 177 height 11
click at [72, 101] on input "d. Incident Response Plan" at bounding box center [72, 100] width 0 height 4
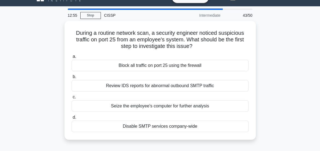
scroll to position [0, 0]
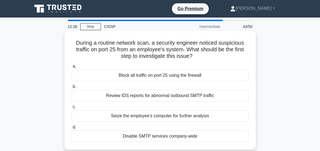
click at [167, 96] on div "Review IDS reports for abnormal outbound SMTP traffic" at bounding box center [160, 95] width 177 height 11
click at [72, 88] on input "b. Review IDS reports for abnormal outbound SMTP traffic" at bounding box center [72, 87] width 0 height 4
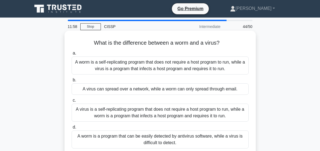
click at [157, 110] on div "A virus is a self-replicating program that does not require a host program to r…" at bounding box center [160, 112] width 177 height 18
click at [72, 102] on input "c. A virus is a self-replicating program that does not require a host program t…" at bounding box center [72, 100] width 0 height 4
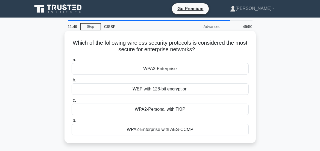
click at [163, 70] on div "WPA3-Enterprise" at bounding box center [160, 68] width 177 height 11
click at [72, 62] on input "a. WPA3-Enterprise" at bounding box center [72, 60] width 0 height 4
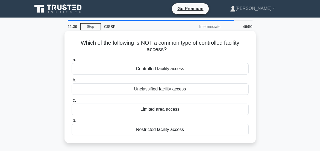
click at [171, 89] on div "Unclassified facility access" at bounding box center [160, 88] width 177 height 11
click at [72, 82] on input "b. Unclassified facility access" at bounding box center [72, 80] width 0 height 4
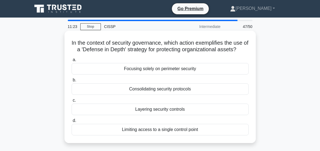
click at [165, 115] on div "Layering security controls" at bounding box center [160, 108] width 177 height 11
click at [72, 102] on input "c. Layering security controls" at bounding box center [72, 100] width 0 height 4
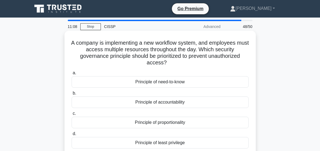
click at [177, 142] on div "Principle of least privilege" at bounding box center [160, 142] width 177 height 11
click at [72, 135] on input "d. Principle of least privilege" at bounding box center [72, 134] width 0 height 4
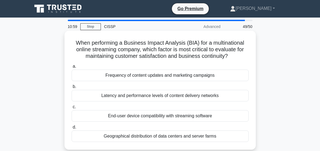
click at [147, 142] on div "Geographical distribution of data centers and server farms" at bounding box center [160, 135] width 177 height 11
click at [72, 129] on input "d. Geographical distribution of data centers and server farms" at bounding box center [72, 127] width 0 height 4
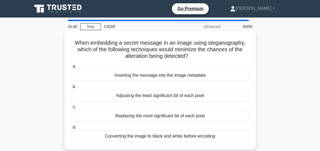
click at [176, 74] on div "Inserting the message into the image metadata" at bounding box center [160, 74] width 177 height 11
click at [72, 68] on input "a. Inserting the message into the image metadata" at bounding box center [72, 67] width 0 height 4
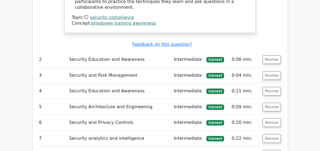
scroll to position [1004, 0]
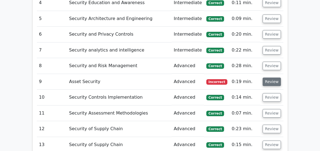
click at [270, 81] on button "Review" at bounding box center [272, 81] width 19 height 8
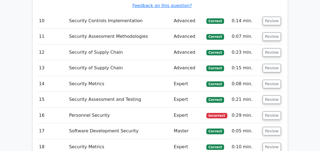
scroll to position [1429, 0]
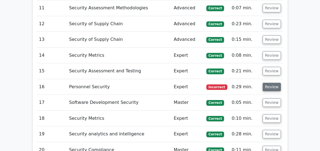
click at [269, 88] on button "Review" at bounding box center [272, 87] width 19 height 8
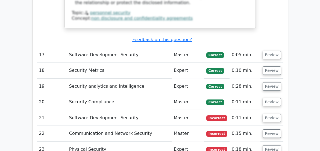
scroll to position [1829, 0]
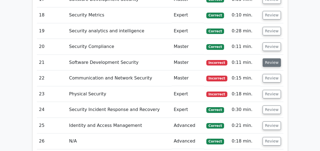
click at [269, 65] on button "Review" at bounding box center [272, 62] width 19 height 8
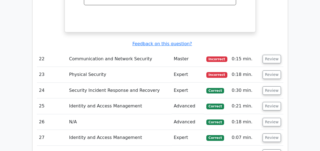
scroll to position [2079, 0]
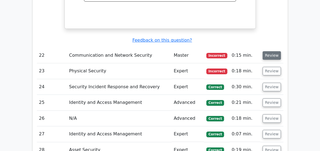
click at [273, 57] on button "Review" at bounding box center [272, 55] width 19 height 8
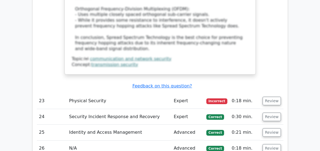
scroll to position [2449, 0]
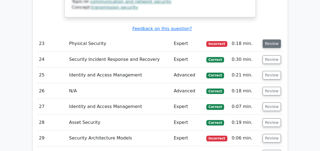
click at [271, 45] on button "Review" at bounding box center [272, 43] width 19 height 8
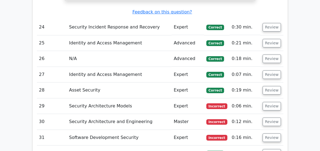
scroll to position [2876, 0]
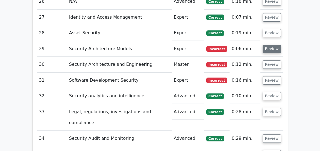
click at [271, 46] on button "Review" at bounding box center [272, 49] width 19 height 8
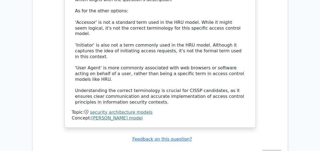
scroll to position [3260, 0]
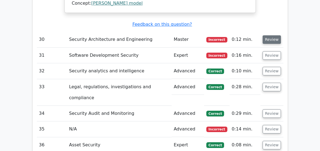
click at [275, 44] on button "Review" at bounding box center [272, 39] width 19 height 8
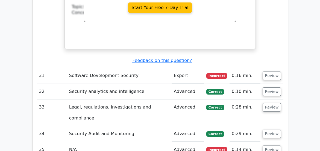
scroll to position [3509, 0]
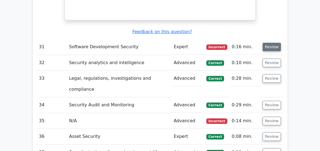
click at [276, 51] on button "Review" at bounding box center [272, 47] width 19 height 8
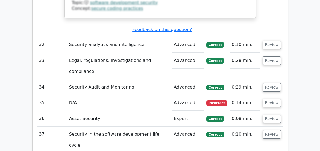
scroll to position [3824, 0]
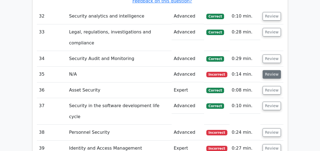
click at [275, 78] on button "Review" at bounding box center [272, 74] width 19 height 8
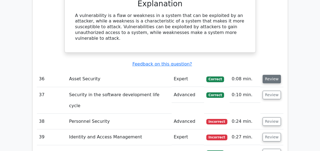
scroll to position [4085, 0]
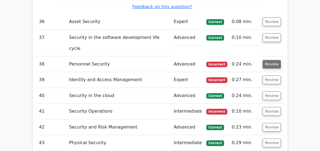
click at [270, 68] on button "Review" at bounding box center [272, 64] width 19 height 8
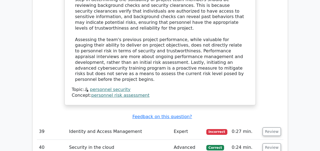
scroll to position [4372, 0]
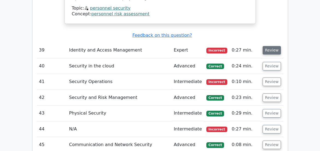
click at [268, 54] on button "Review" at bounding box center [272, 50] width 19 height 8
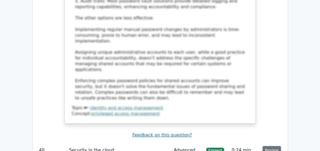
scroll to position [4751, 0]
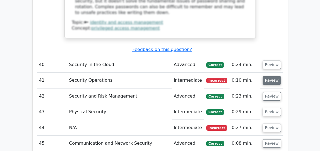
click at [273, 80] on button "Review" at bounding box center [272, 80] width 19 height 8
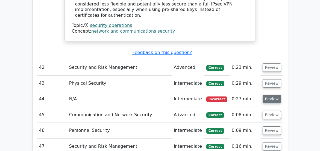
scroll to position [5072, 0]
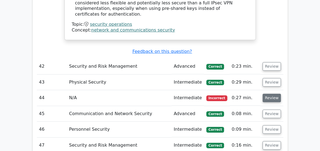
click at [268, 96] on button "Review" at bounding box center [272, 98] width 19 height 8
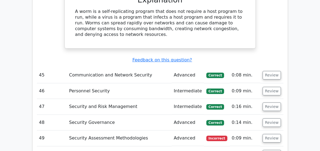
scroll to position [5367, 0]
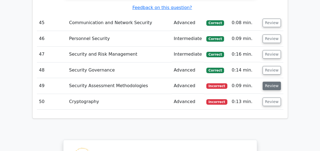
click at [273, 87] on button "Review" at bounding box center [272, 85] width 19 height 8
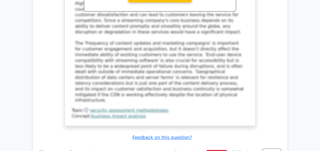
scroll to position [5715, 0]
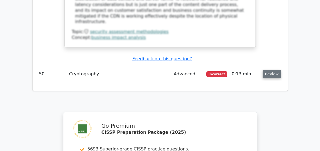
click at [272, 75] on button "Review" at bounding box center [272, 74] width 19 height 8
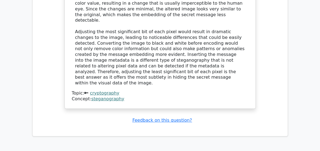
scroll to position [5973, 0]
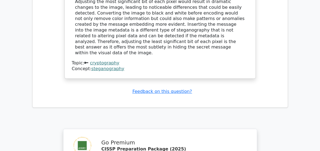
click at [113, 71] on link "steganography" at bounding box center [107, 68] width 33 height 5
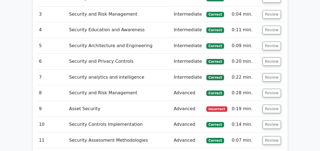
scroll to position [1006, 0]
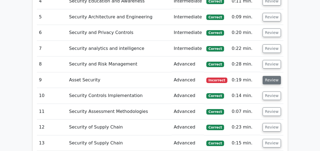
click at [269, 78] on button "Review" at bounding box center [272, 80] width 19 height 8
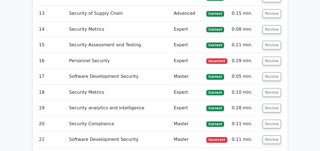
scroll to position [1459, 0]
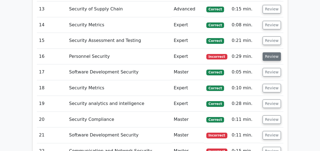
click at [271, 58] on button "Review" at bounding box center [272, 56] width 19 height 8
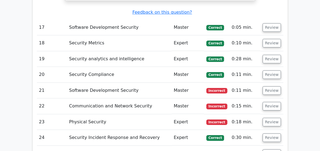
scroll to position [1802, 0]
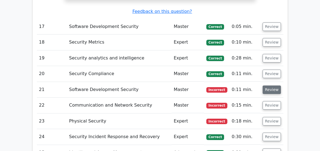
click at [271, 90] on button "Review" at bounding box center [272, 89] width 19 height 8
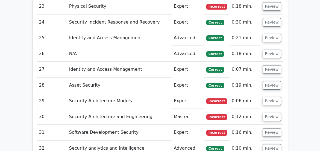
scroll to position [2138, 0]
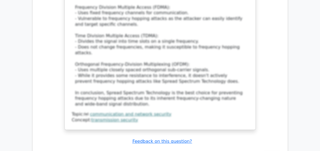
scroll to position [2422, 0]
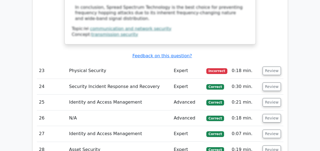
click at [220, 72] on span "Incorrect" at bounding box center [216, 70] width 21 height 5
click at [217, 71] on span "Incorrect" at bounding box center [216, 70] width 21 height 5
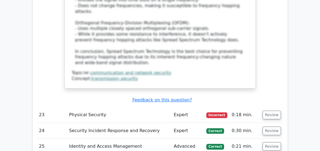
scroll to position [2394, 0]
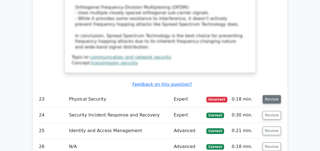
click at [273, 100] on button "Review" at bounding box center [272, 99] width 19 height 8
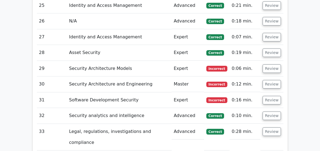
scroll to position [2878, 0]
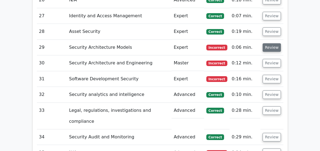
click at [275, 46] on button "Review" at bounding box center [272, 47] width 19 height 8
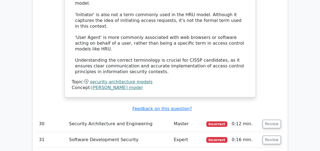
scroll to position [3233, 0]
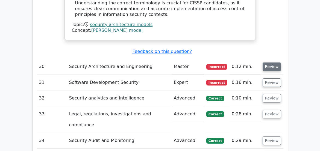
click at [273, 70] on button "Review" at bounding box center [272, 66] width 19 height 8
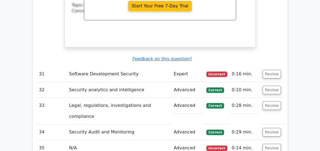
scroll to position [3539, 0]
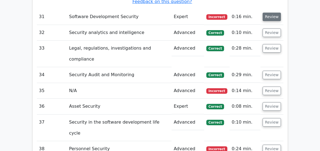
click at [269, 21] on button "Review" at bounding box center [272, 17] width 19 height 8
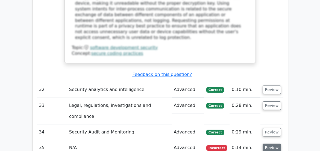
scroll to position [3854, 0]
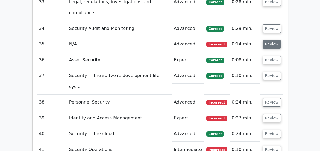
click at [269, 48] on button "Review" at bounding box center [272, 44] width 19 height 8
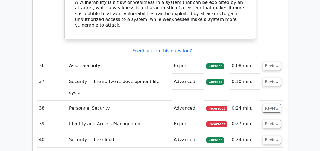
scroll to position [4058, 0]
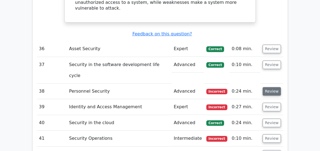
click at [270, 95] on button "Review" at bounding box center [272, 91] width 19 height 8
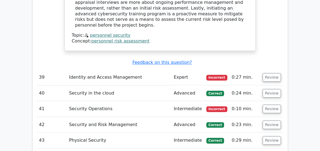
scroll to position [4373, 0]
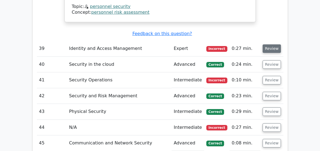
click at [276, 52] on button "Review" at bounding box center [272, 48] width 19 height 8
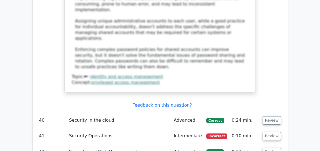
scroll to position [4810, 0]
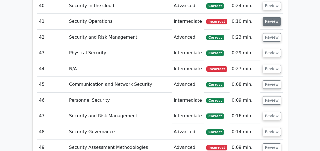
click at [273, 22] on button "Review" at bounding box center [272, 21] width 19 height 8
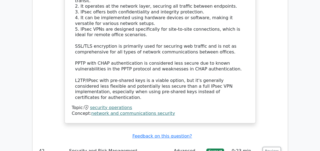
scroll to position [5045, 0]
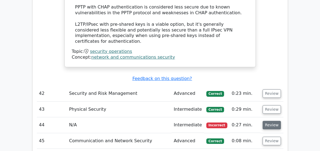
click at [272, 122] on button "Review" at bounding box center [272, 125] width 19 height 8
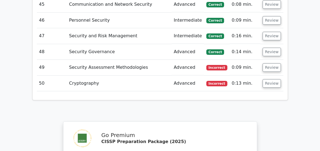
scroll to position [5397, 0]
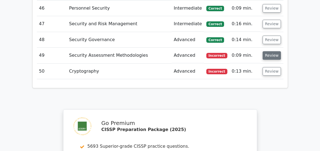
click at [266, 53] on button "Review" at bounding box center [272, 55] width 19 height 8
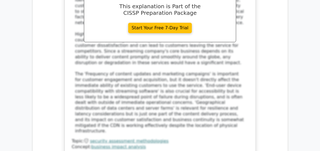
scroll to position [5688, 0]
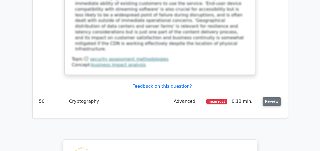
click at [273, 100] on button "Review" at bounding box center [272, 101] width 19 height 8
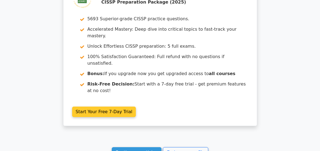
scroll to position [6176, 0]
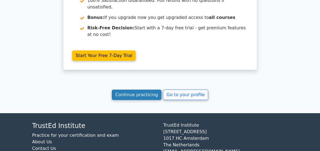
click at [142, 99] on link "Continue practicing" at bounding box center [137, 94] width 50 height 10
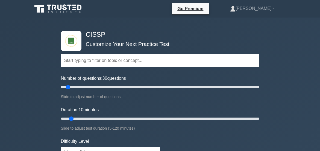
type input "30"
drag, startPoint x: 69, startPoint y: 88, endPoint x: 86, endPoint y: 86, distance: 17.8
click at [86, 86] on input "Number of questions: 30 questions" at bounding box center [160, 87] width 199 height 7
type input "15"
drag, startPoint x: 72, startPoint y: 119, endPoint x: 83, endPoint y: 118, distance: 11.2
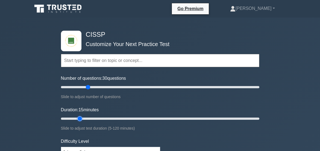
click at [83, 118] on input "Duration: 15 minutes" at bounding box center [160, 118] width 199 height 7
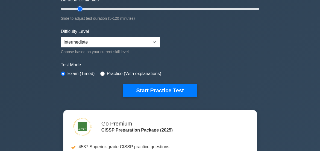
scroll to position [111, 0]
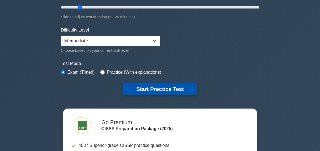
click at [167, 89] on button "Start Practice Test" at bounding box center [160, 89] width 74 height 13
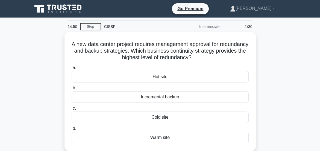
scroll to position [27, 0]
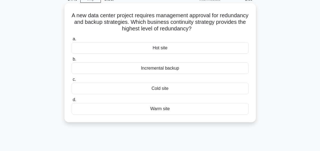
click at [165, 47] on div "Hot site" at bounding box center [160, 47] width 177 height 11
click at [72, 41] on input "a. Hot site" at bounding box center [72, 39] width 0 height 4
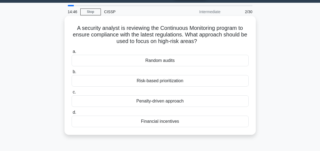
scroll to position [0, 0]
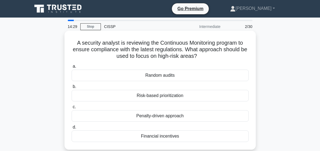
click at [167, 95] on div "Risk-based prioritization" at bounding box center [160, 95] width 177 height 11
click at [72, 88] on input "b. Risk-based prioritization" at bounding box center [72, 87] width 0 height 4
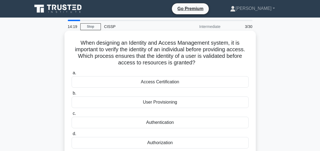
scroll to position [27, 0]
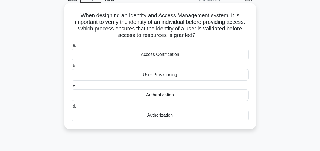
click at [167, 93] on div "Authentication" at bounding box center [160, 94] width 177 height 11
click at [72, 88] on input "c. Authentication" at bounding box center [72, 86] width 0 height 4
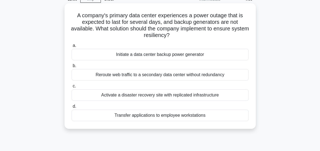
click at [161, 95] on div "Activate a disaster recovery site with replicated infrastructure" at bounding box center [160, 94] width 177 height 11
click at [72, 88] on input "c. Activate a disaster recovery site with replicated infrastructure" at bounding box center [72, 86] width 0 height 4
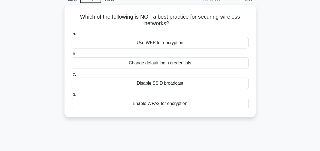
scroll to position [0, 0]
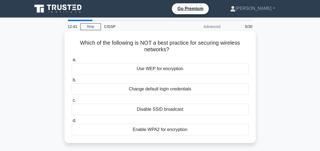
click at [172, 68] on div "Use WEP for encryption" at bounding box center [160, 68] width 177 height 11
click at [72, 62] on input "a. Use WEP for encryption" at bounding box center [72, 60] width 0 height 4
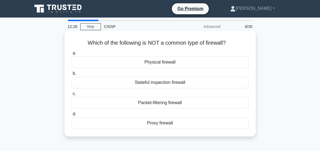
click at [167, 63] on div "Physical firewall" at bounding box center [160, 61] width 177 height 11
click at [72, 55] on input "a. Physical firewall" at bounding box center [72, 53] width 0 height 4
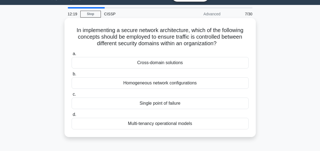
scroll to position [27, 0]
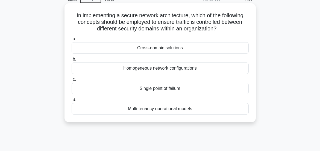
click at [163, 54] on div "Cross-domain solutions" at bounding box center [160, 47] width 177 height 11
click at [72, 41] on input "a. Cross-domain solutions" at bounding box center [72, 39] width 0 height 4
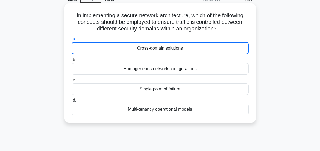
scroll to position [0, 0]
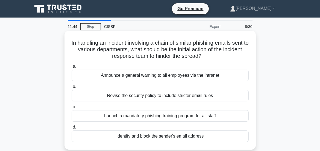
click at [170, 136] on div "Identify and block the sender's email address" at bounding box center [160, 135] width 177 height 11
click at [72, 129] on input "d. Identify and block the sender's email address" at bounding box center [72, 127] width 0 height 4
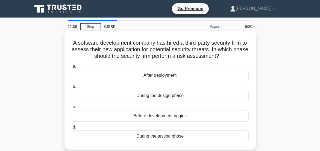
click at [166, 136] on div "During the testing phase" at bounding box center [160, 135] width 177 height 11
click at [72, 129] on input "d. During the testing phase" at bounding box center [72, 127] width 0 height 4
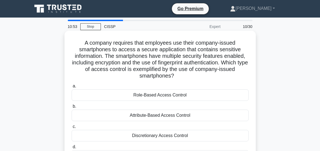
scroll to position [27, 0]
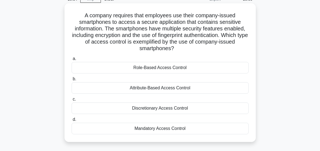
click at [158, 87] on div "Attribute-Based Access Control" at bounding box center [160, 87] width 177 height 11
click at [72, 81] on input "b. Attribute-Based Access Control" at bounding box center [72, 79] width 0 height 4
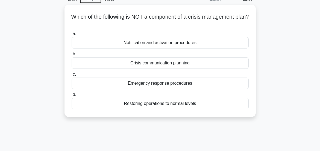
scroll to position [0, 0]
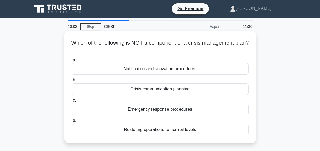
click at [163, 69] on div "Notification and activation procedures" at bounding box center [160, 68] width 177 height 11
click at [72, 62] on input "a. Notification and activation procedures" at bounding box center [72, 60] width 0 height 4
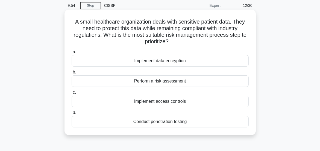
scroll to position [27, 0]
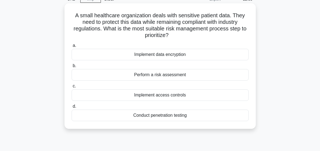
click at [162, 96] on div "Implement access controls" at bounding box center [160, 94] width 177 height 11
click at [72, 88] on input "c. Implement access controls" at bounding box center [72, 86] width 0 height 4
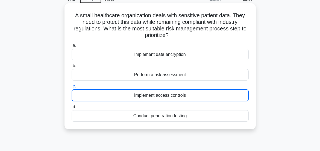
scroll to position [0, 0]
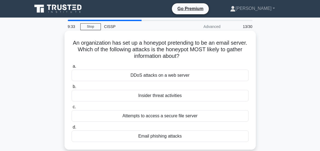
click at [171, 137] on div "Email phishing attacks" at bounding box center [160, 135] width 177 height 11
click at [72, 129] on input "d. Email phishing attacks" at bounding box center [72, 127] width 0 height 4
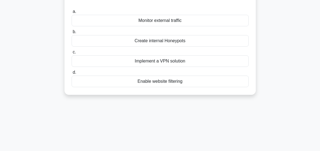
scroll to position [27, 0]
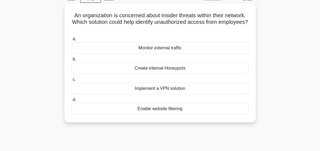
click at [155, 69] on div "Create internal Honeypots" at bounding box center [160, 67] width 177 height 11
click at [72, 61] on input "b. Create internal Honeypots" at bounding box center [72, 59] width 0 height 4
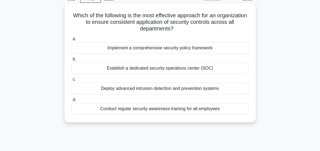
scroll to position [0, 0]
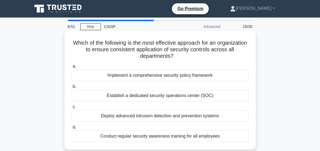
click at [175, 137] on div "Conduct regular security awareness training for all employees" at bounding box center [160, 135] width 177 height 11
click at [72, 129] on input "d. Conduct regular security awareness training for all employees" at bounding box center [72, 127] width 0 height 4
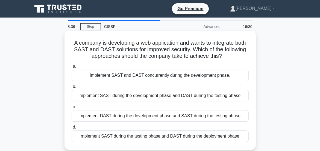
click at [135, 96] on div "Implement SAST during the development phase and DAST during the testing phase." at bounding box center [160, 95] width 177 height 11
click at [72, 88] on input "b. Implement SAST during the development phase and DAST during the testing phas…" at bounding box center [72, 87] width 0 height 4
